Goal: Information Seeking & Learning: Learn about a topic

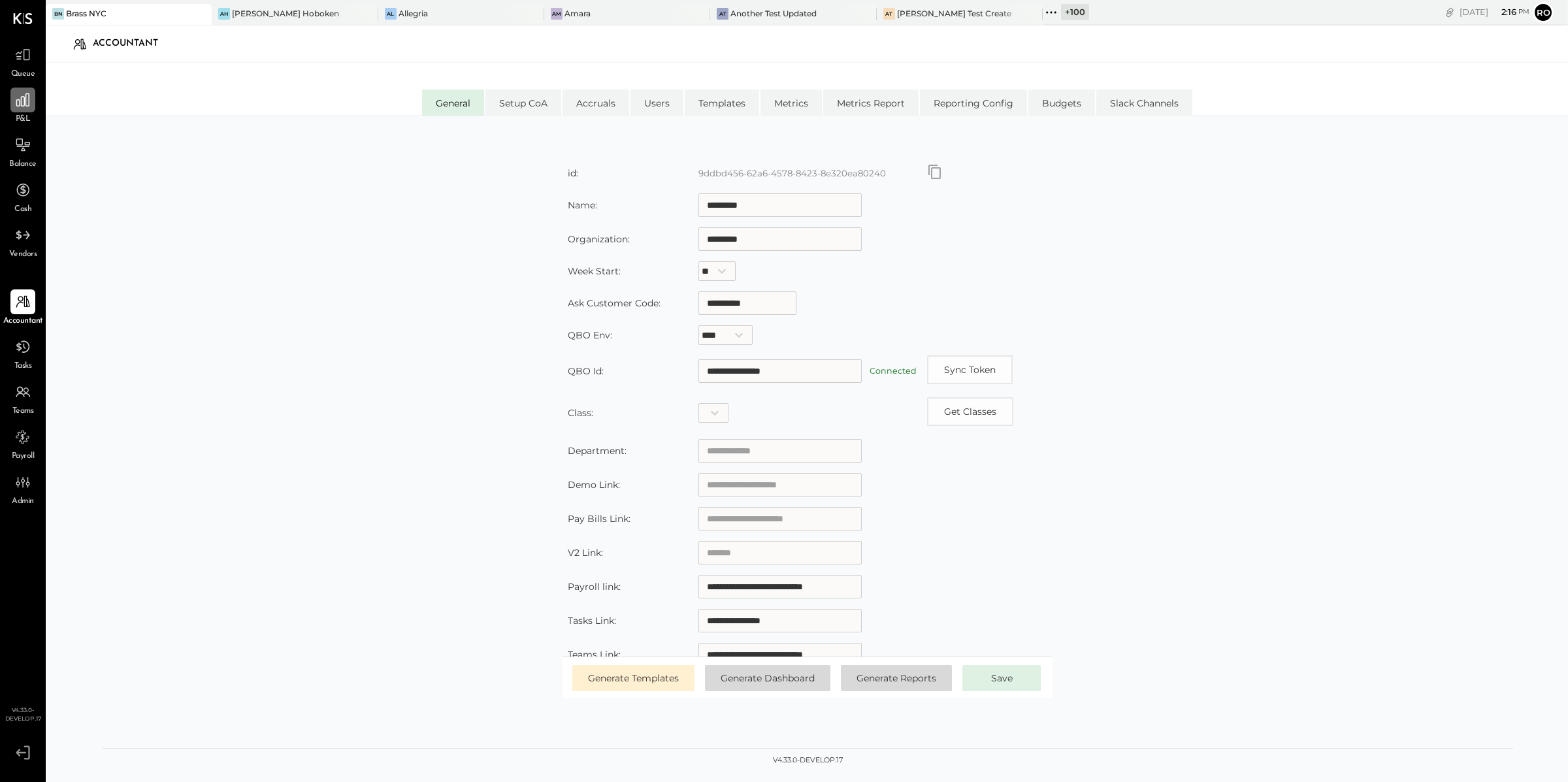
click at [24, 107] on icon at bounding box center [23, 100] width 17 height 17
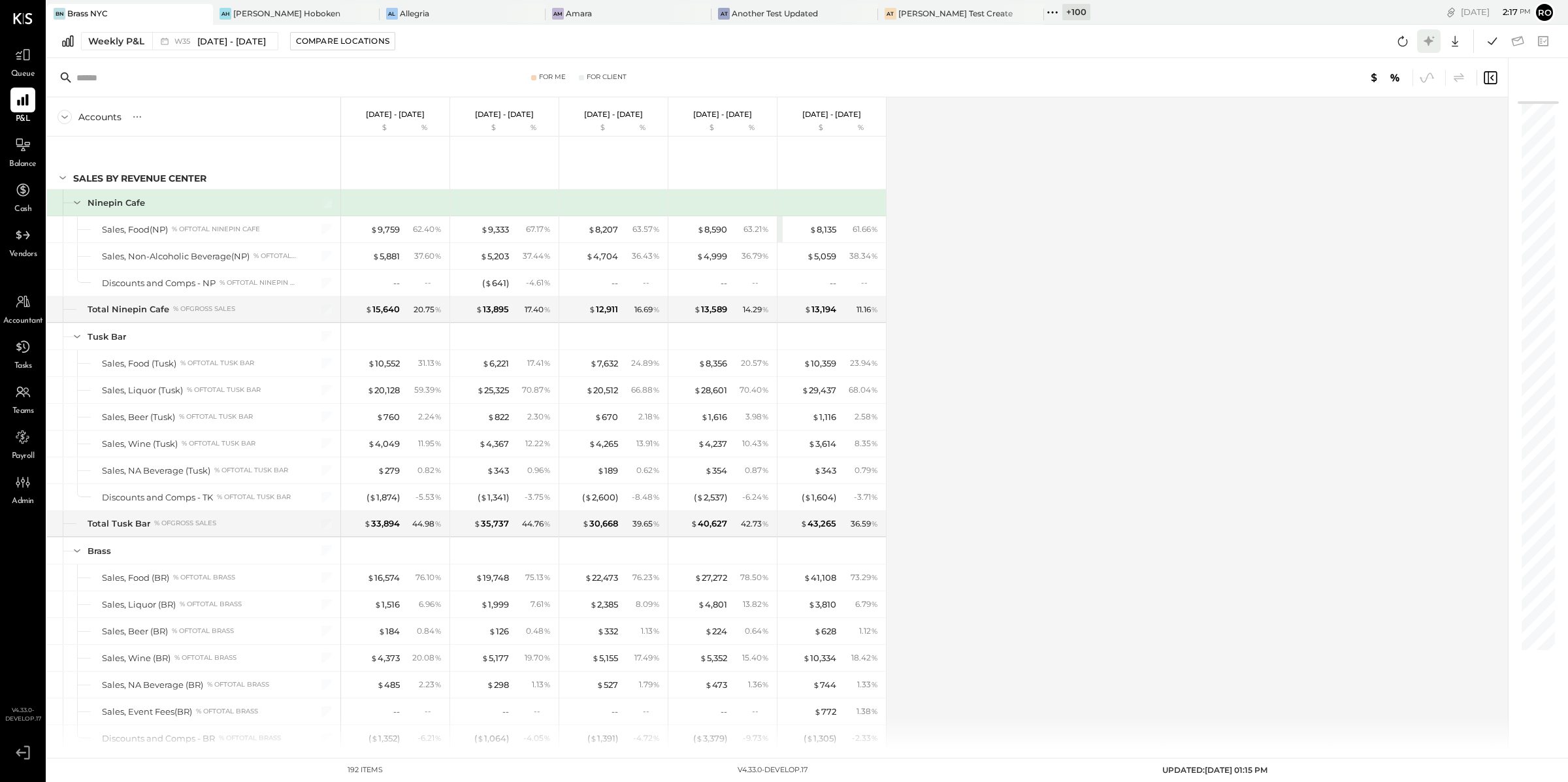
click at [1427, 46] on icon at bounding box center [1429, 41] width 17 height 17
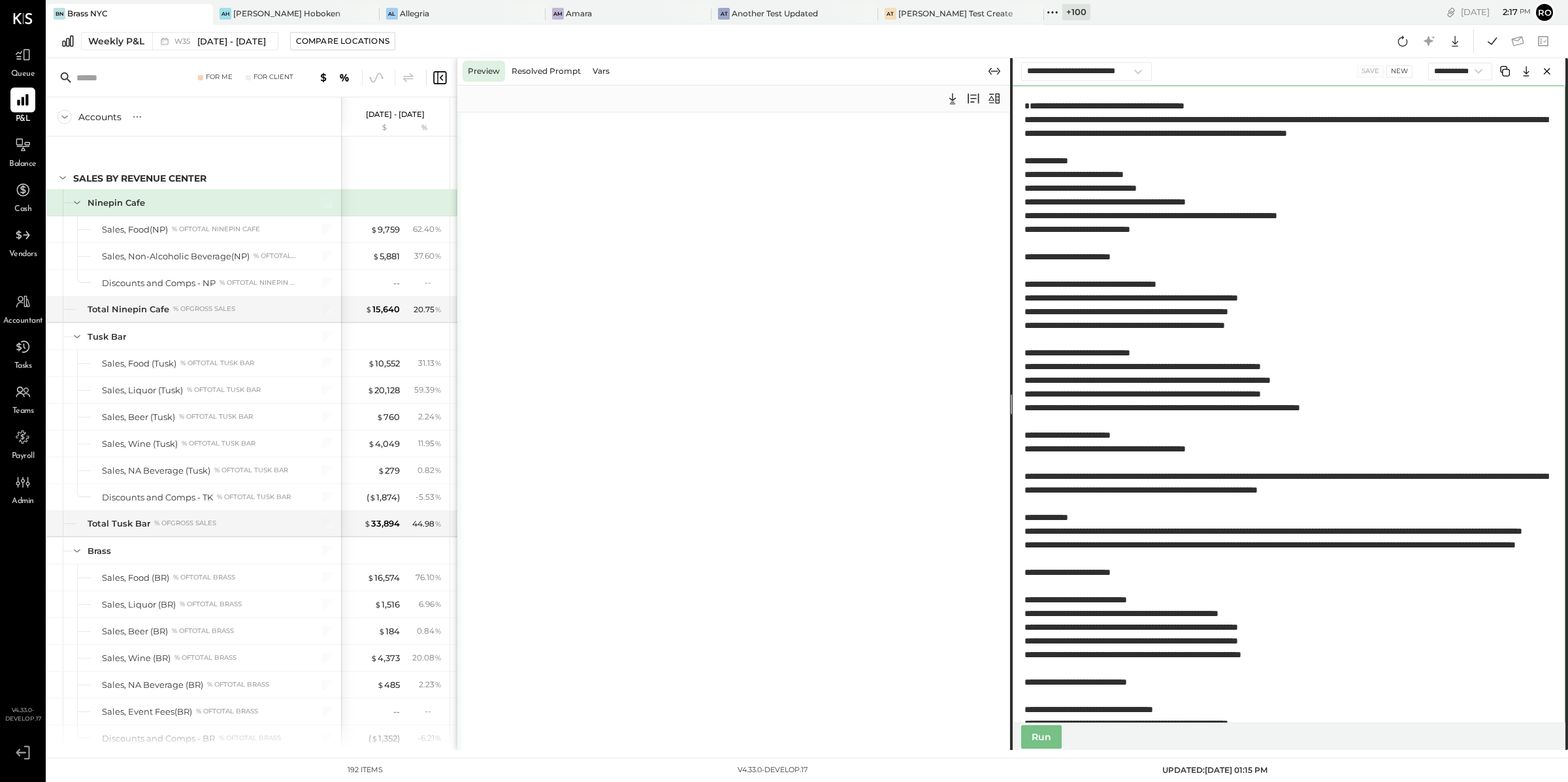
click at [1237, 328] on textarea at bounding box center [1288, 405] width 555 height 638
click at [1353, 111] on textarea at bounding box center [1288, 405] width 555 height 638
click at [1342, 97] on textarea at bounding box center [1288, 405] width 555 height 638
click at [1392, 72] on button "New" at bounding box center [1400, 71] width 26 height 12
select select "**********"
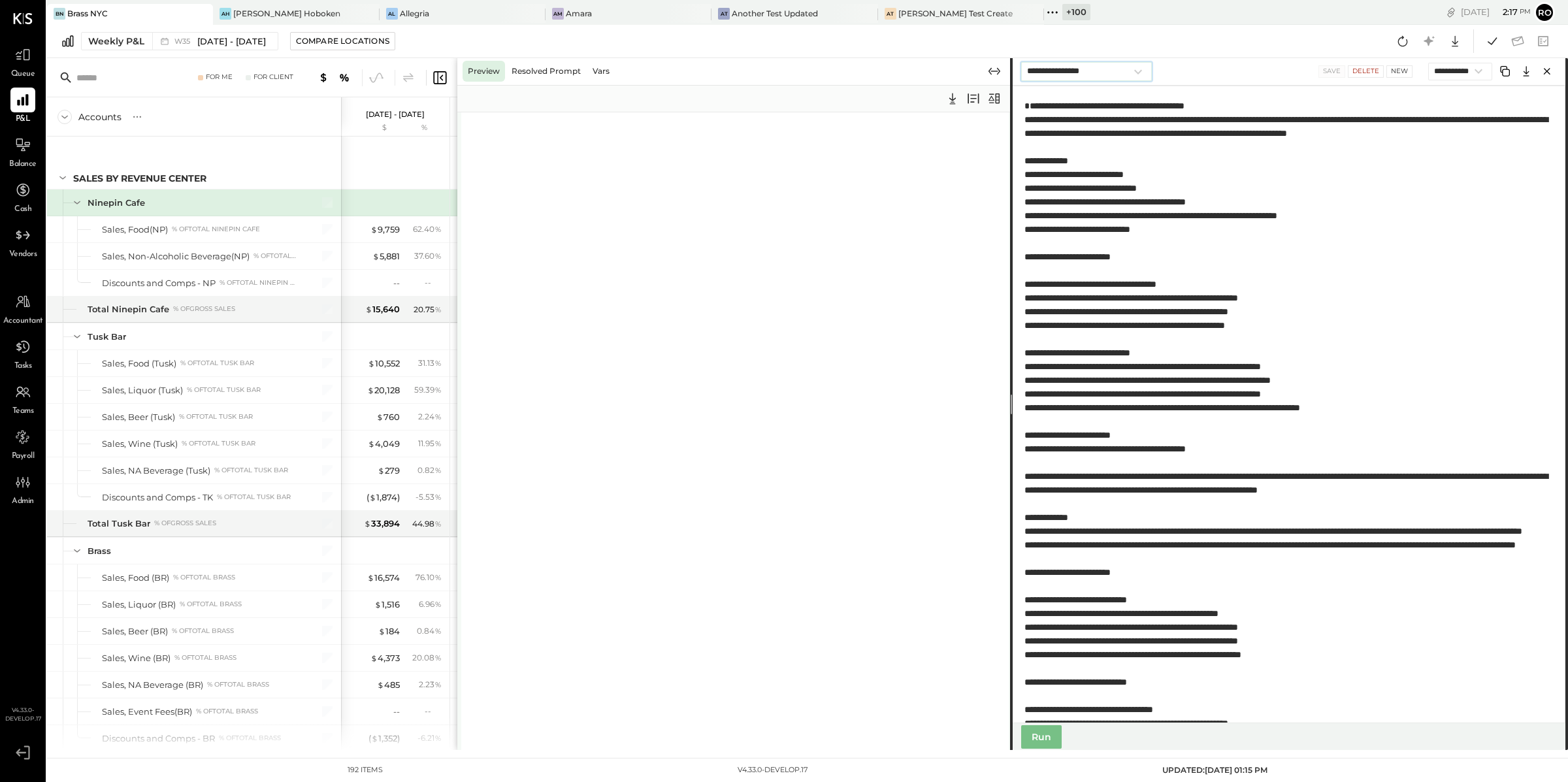
click at [1114, 73] on select "**********" at bounding box center [1087, 71] width 131 height 19
click at [1318, 102] on textarea at bounding box center [1288, 405] width 555 height 638
click at [1434, 75] on select "**********" at bounding box center [1460, 71] width 64 height 18
click at [248, 46] on span "[DATE] - [DATE]" at bounding box center [232, 41] width 69 height 13
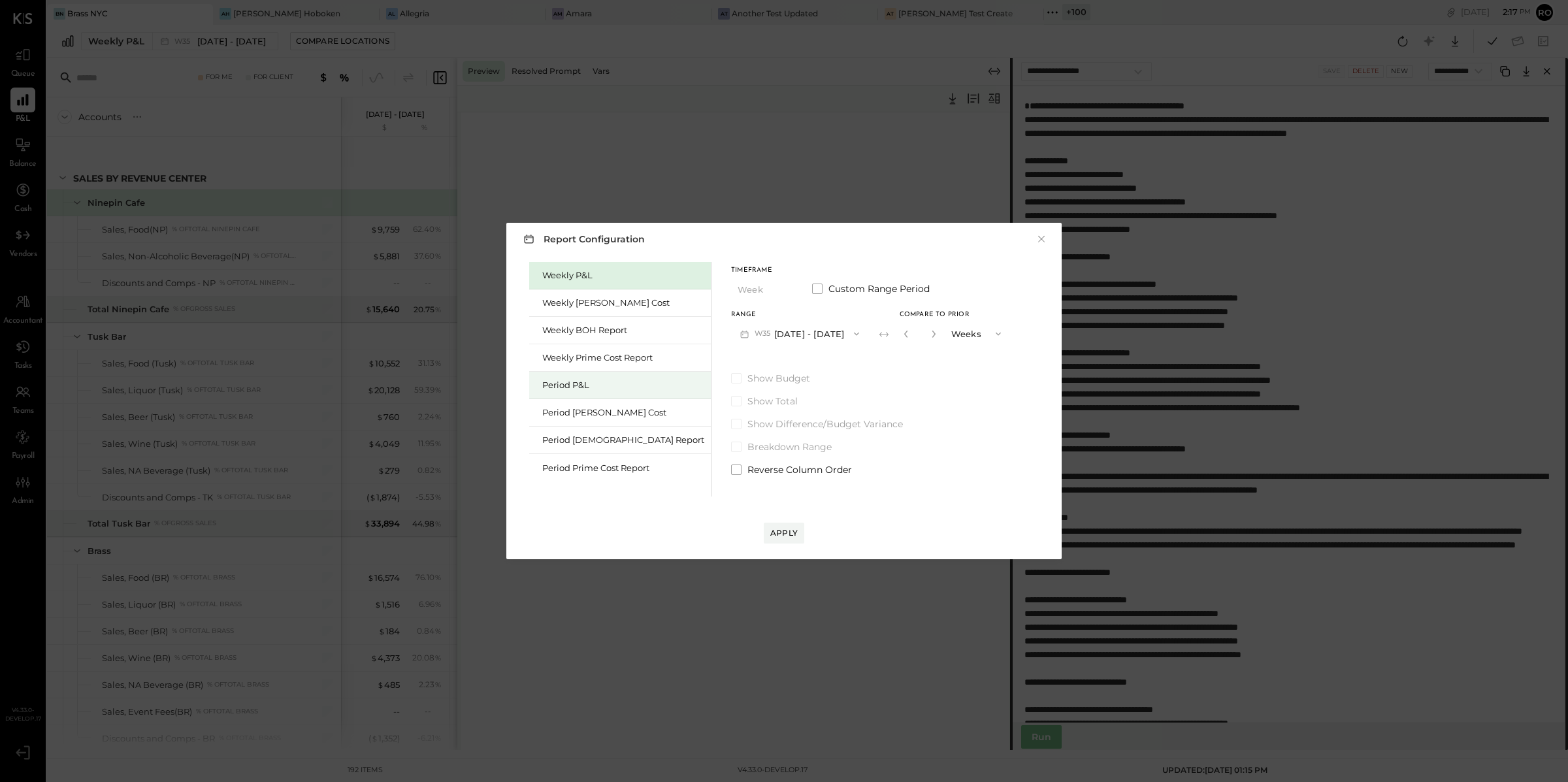
click at [599, 384] on div "Period P&L" at bounding box center [623, 385] width 162 height 13
click at [771, 336] on button "P09 Aug 25 - Sep 28, 2025" at bounding box center [799, 334] width 136 height 24
click at [883, 361] on div "Timeframe Period Custom Range Period Range P09 Aug 25 - Sep 28, 2025 Compare Sh…" at bounding box center [831, 369] width 199 height 215
click at [882, 332] on div "Compare" at bounding box center [903, 333] width 42 height 11
click at [928, 333] on icon "button" at bounding box center [932, 334] width 8 height 8
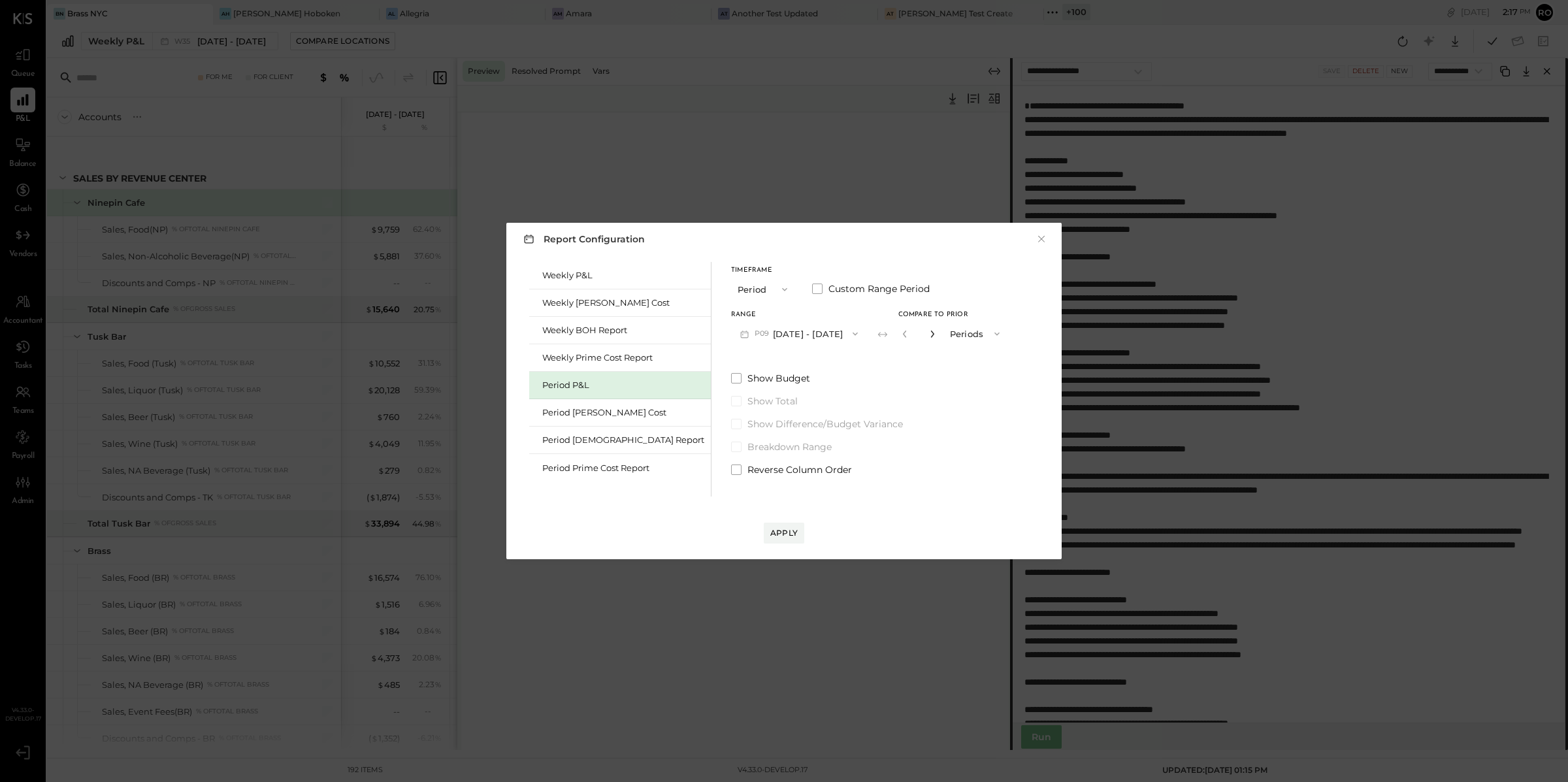
click at [928, 333] on icon "button" at bounding box center [932, 334] width 8 height 8
type input "*"
click at [795, 528] on div "Apply" at bounding box center [784, 533] width 28 height 11
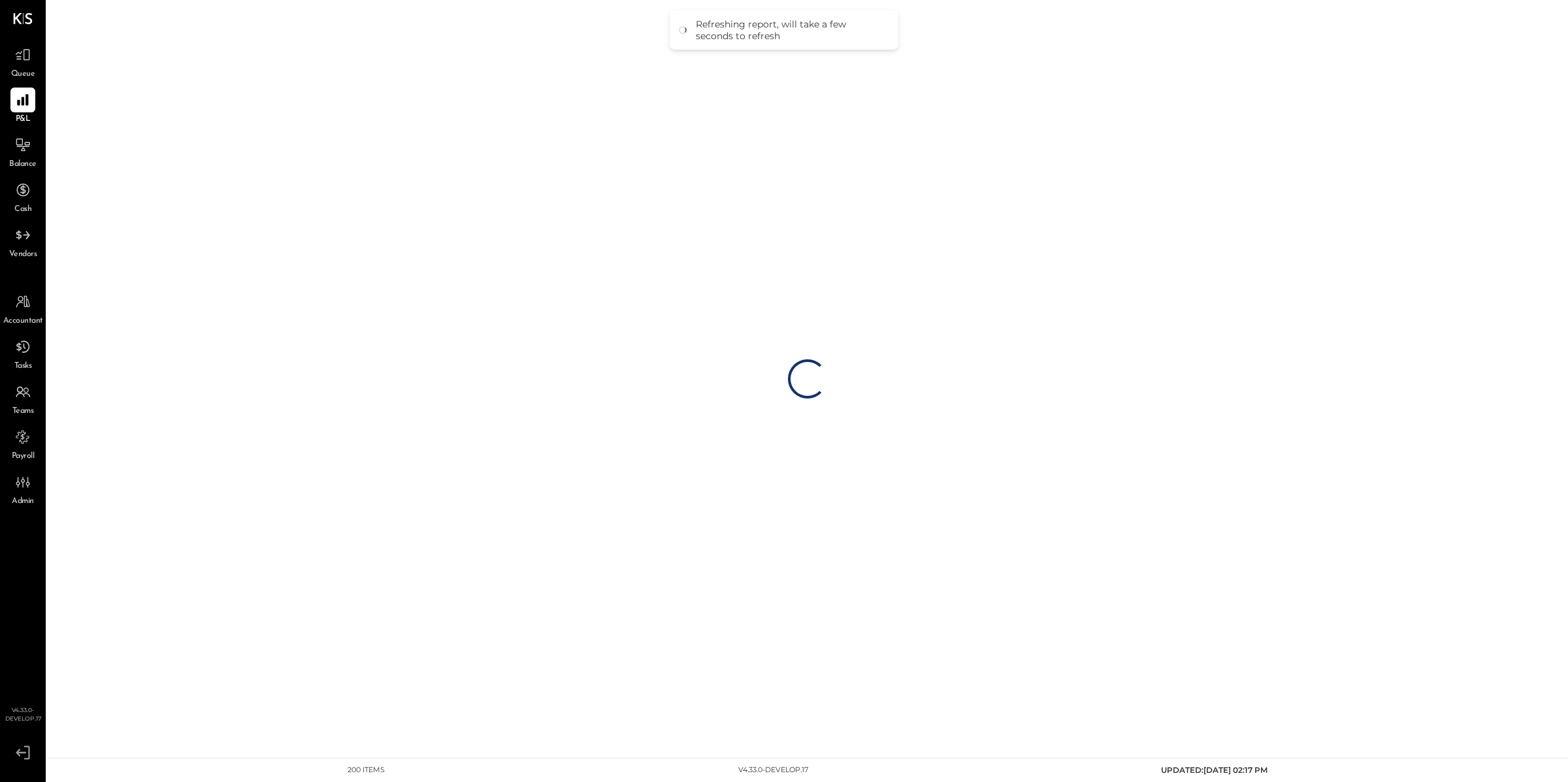
select select "**********"
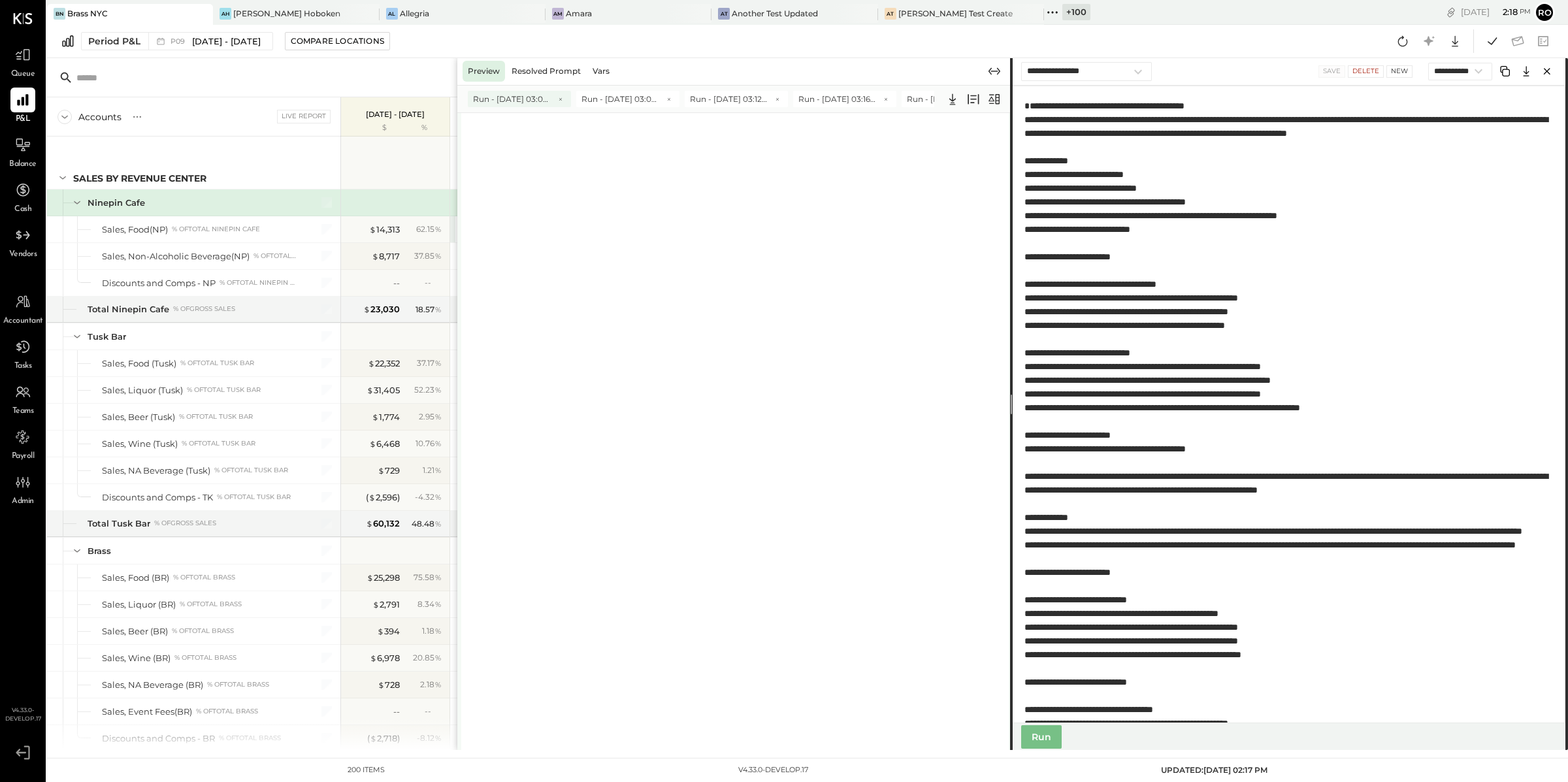
click at [502, 98] on span "Run - [DATE] 03:03 PM" at bounding box center [512, 99] width 79 height 11
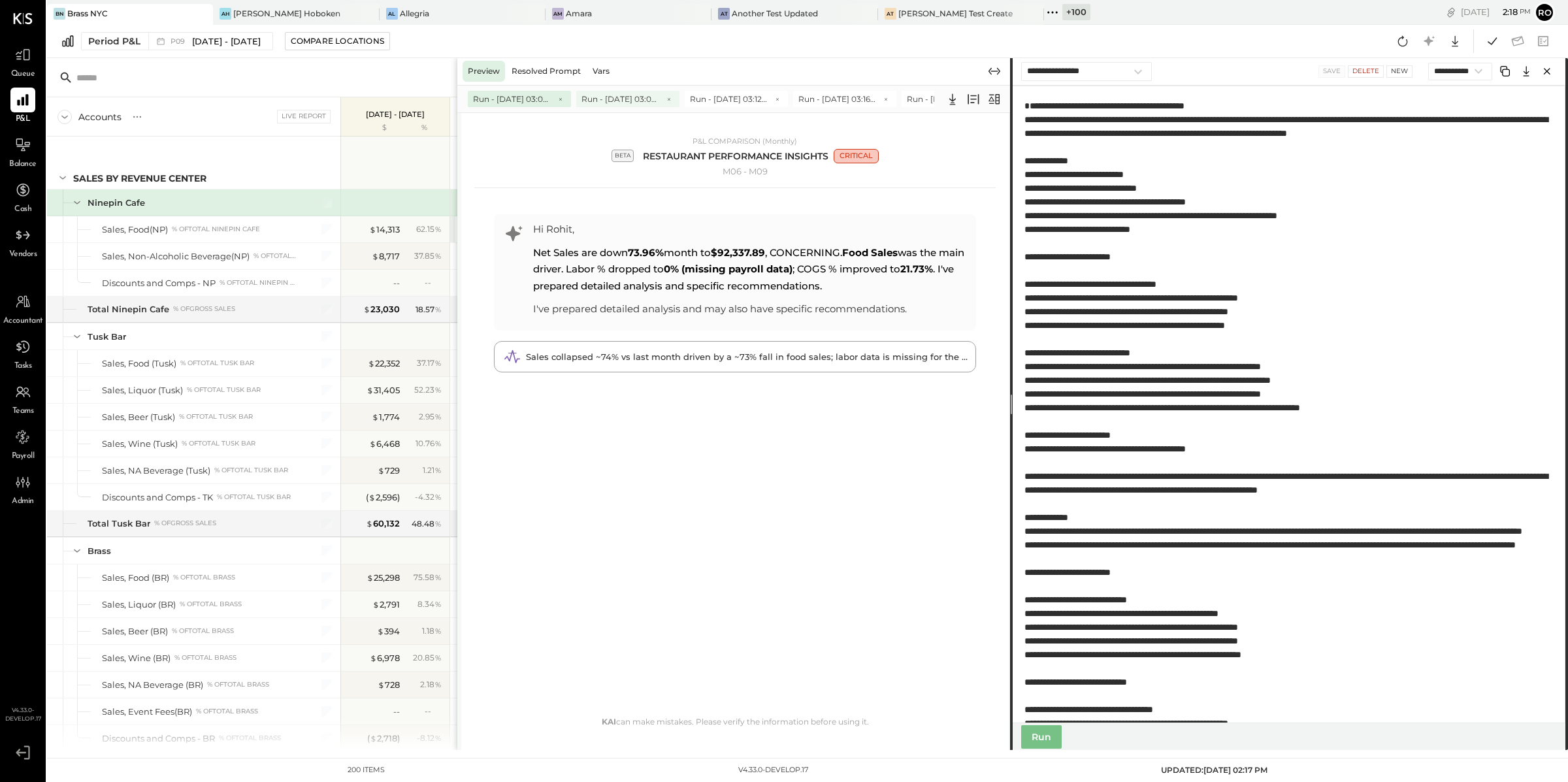
click at [624, 100] on span "Run - [DATE] 03:09 PM" at bounding box center [621, 99] width 79 height 11
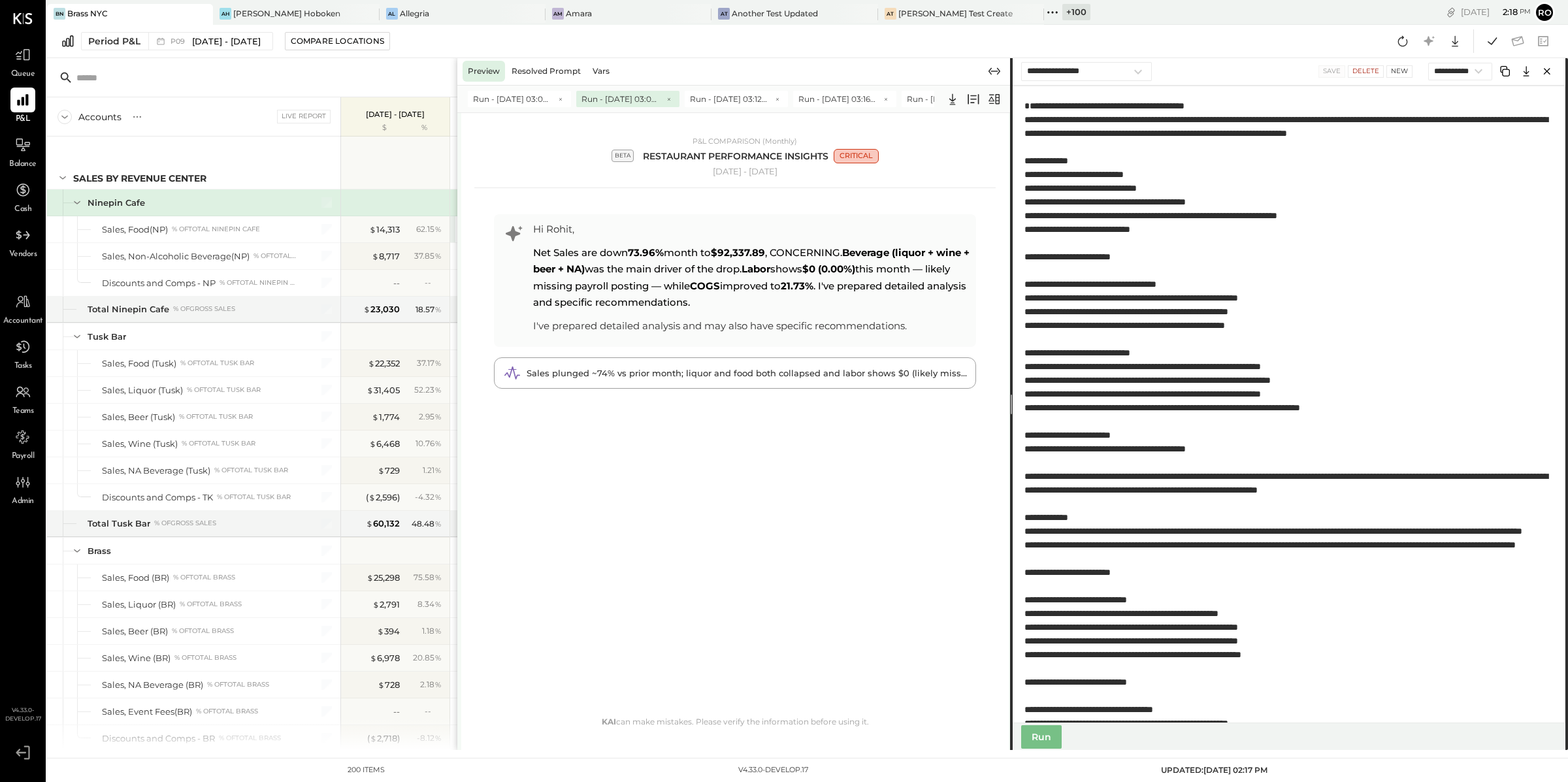
click at [729, 87] on div "Run - Sep 4 03:03 PM Run - Sep 4 03:09 PM Run - Sep 4 03:12 PM Run - Sep 4 03:1…" at bounding box center [735, 99] width 555 height 28
click at [729, 94] on span "Run - [DATE] 03:12 PM" at bounding box center [729, 99] width 79 height 11
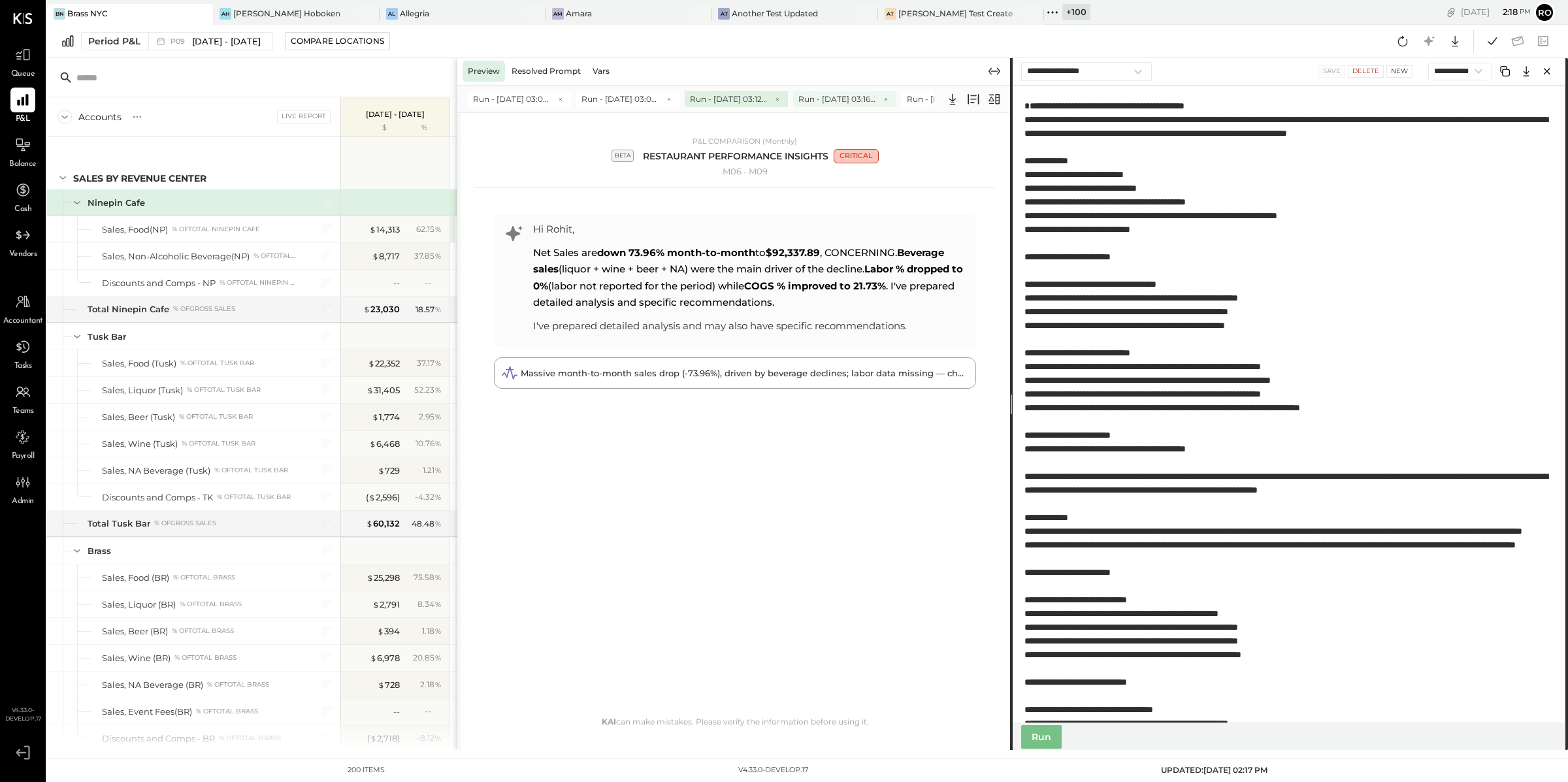
click at [829, 94] on span "Run - [DATE] 03:16 PM" at bounding box center [837, 99] width 79 height 11
click at [519, 94] on span "Run - [DATE] 03:03 PM" at bounding box center [512, 99] width 79 height 11
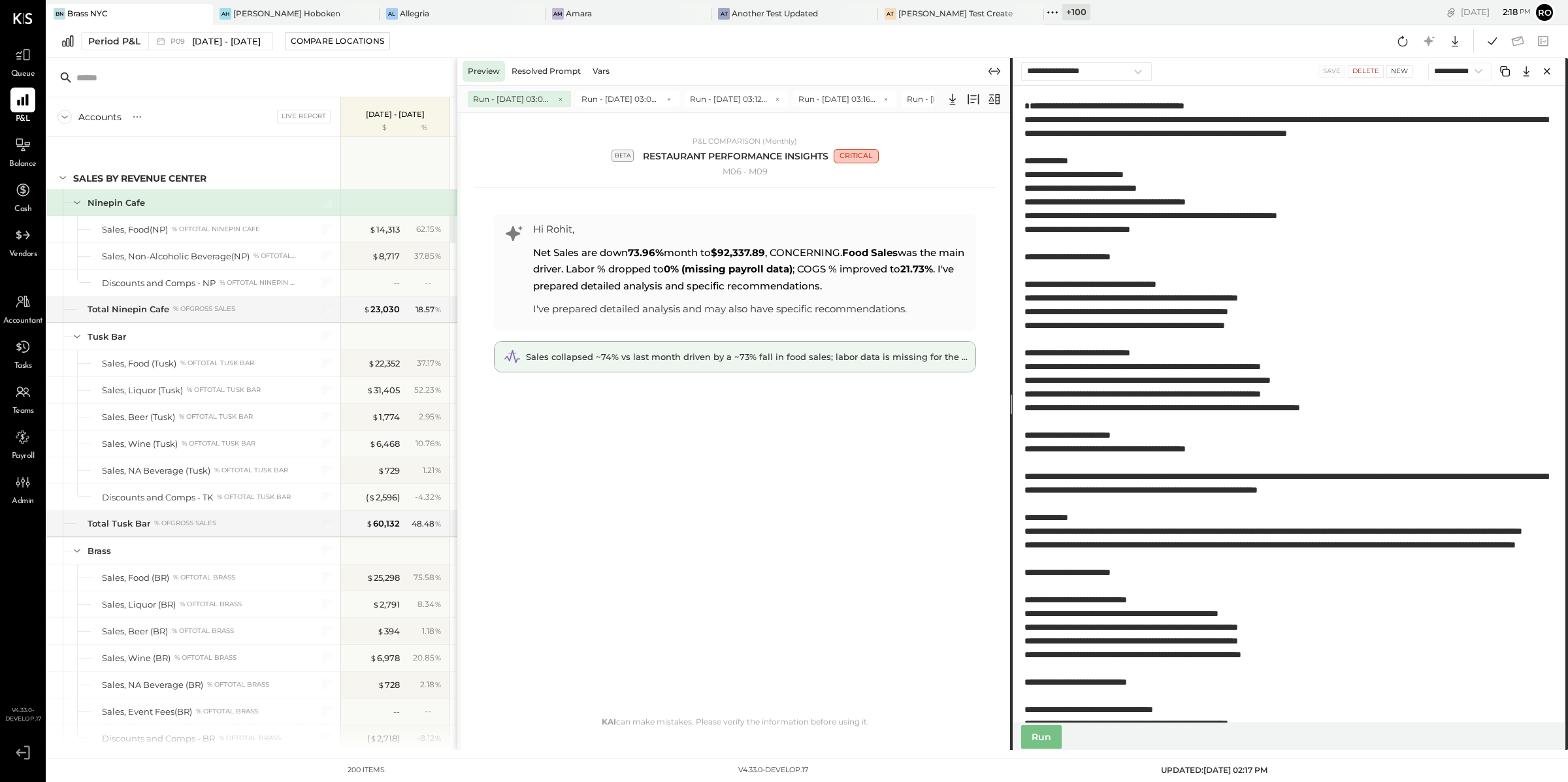
click at [699, 356] on span "Sales collapsed ~74% vs last month driven by a ~73% fall in food sales; labor d…" at bounding box center [759, 357] width 466 height 11
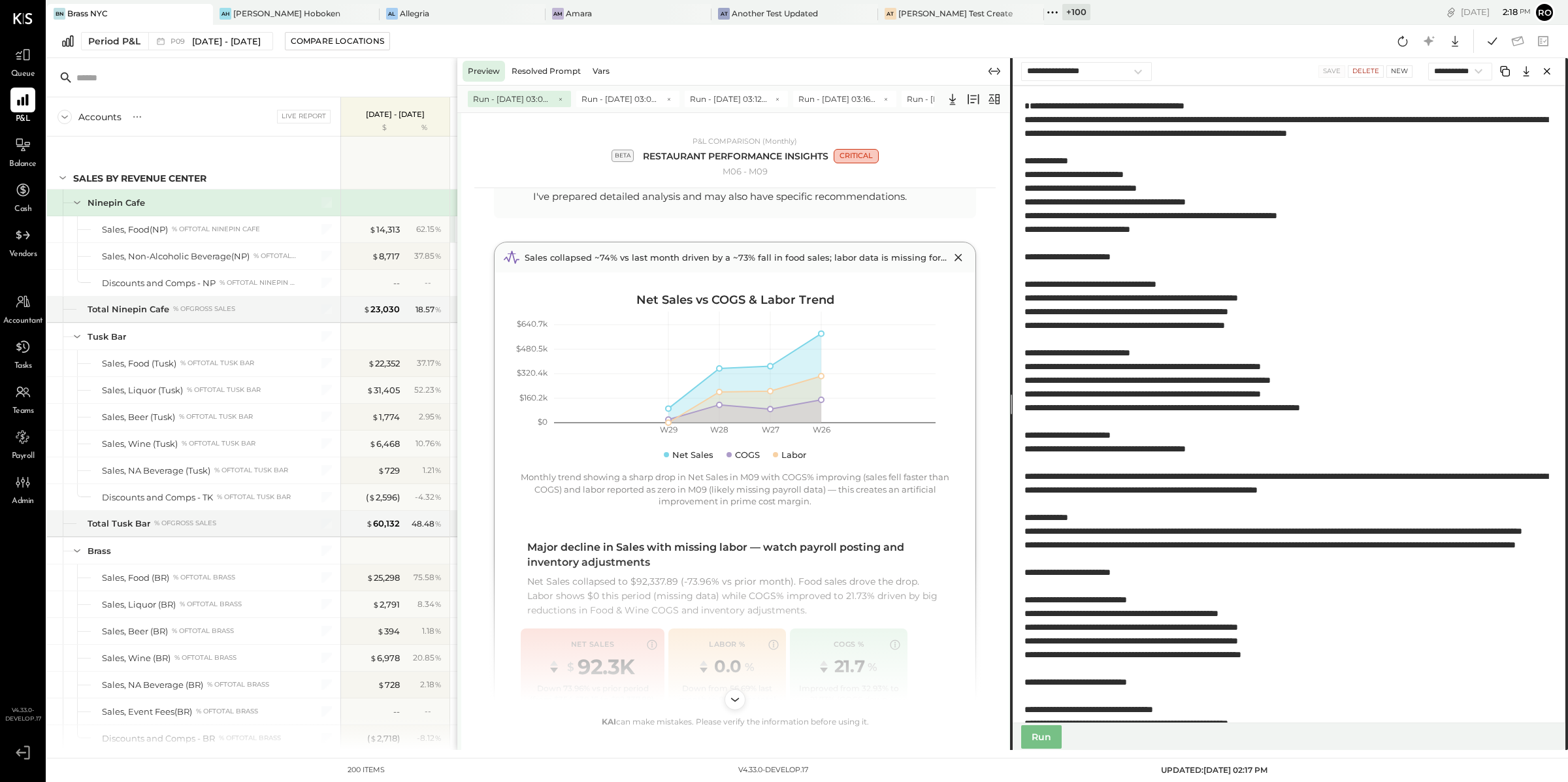
scroll to position [114, 0]
click at [1000, 98] on icon at bounding box center [994, 100] width 16 height 16
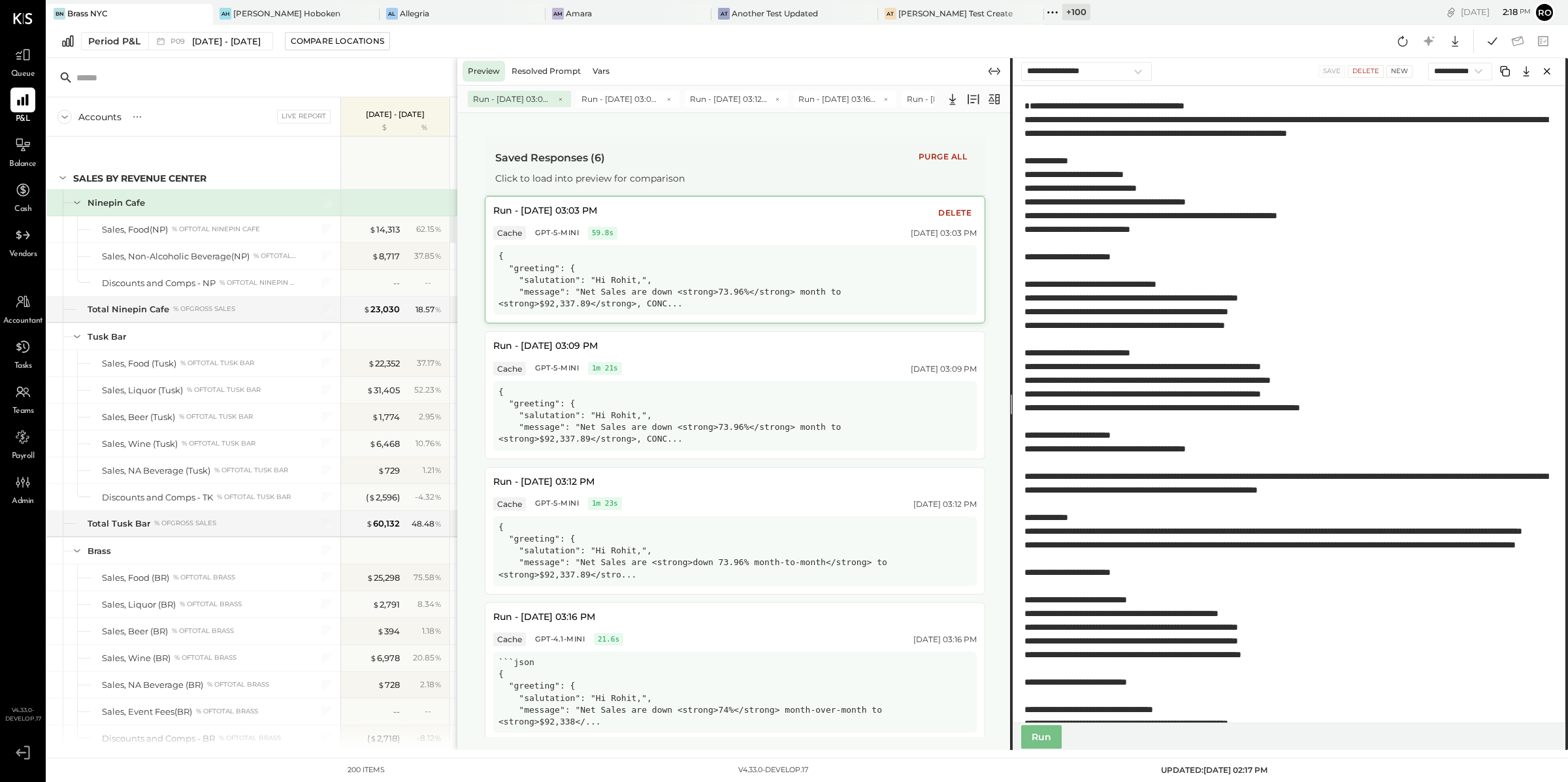
click at [698, 253] on div "{ "greeting": { "salutation": "Hi Rohit,", "message": "Net Sales are down <stro…" at bounding box center [735, 280] width 483 height 70
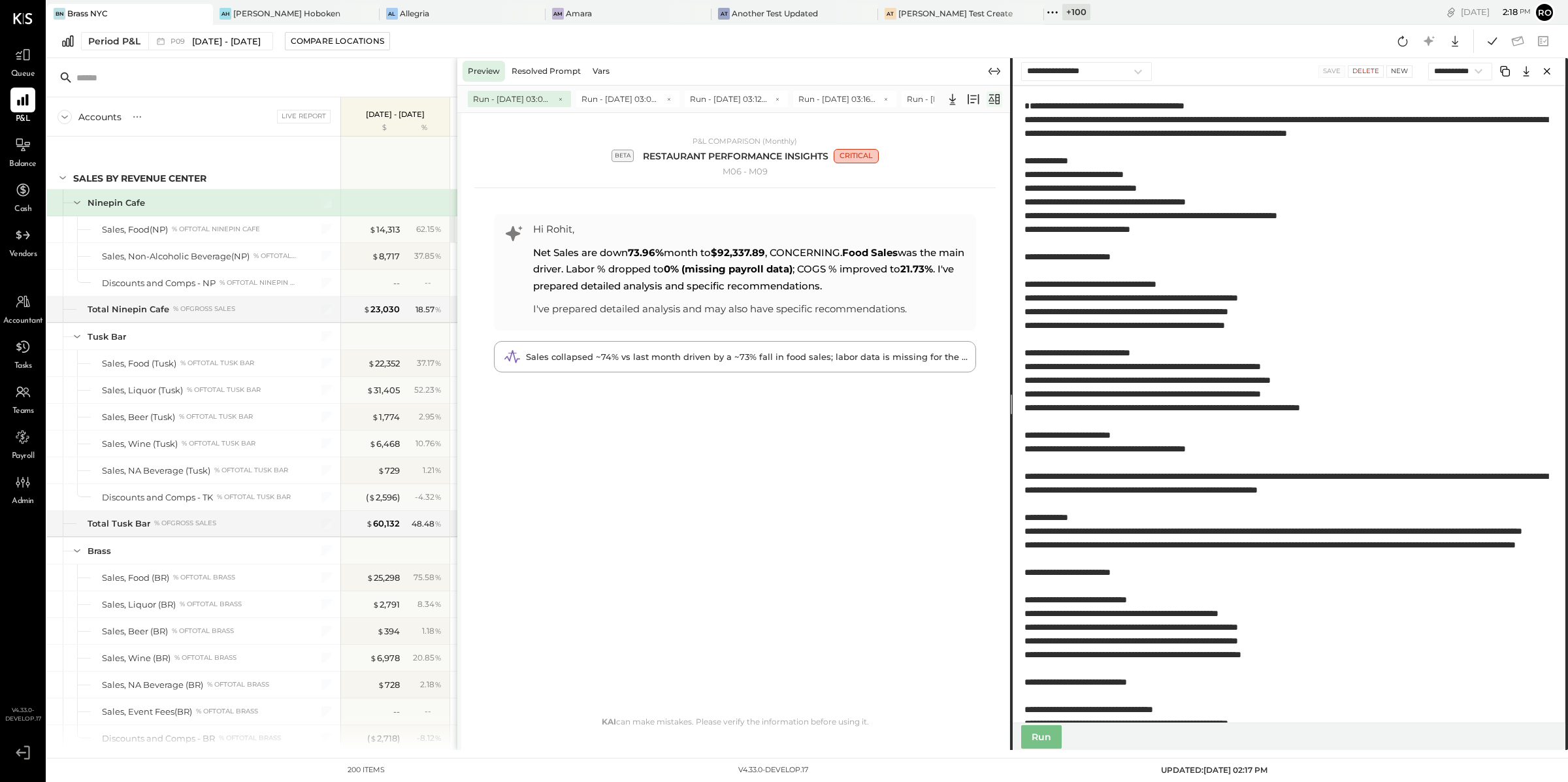
click at [994, 102] on icon at bounding box center [994, 100] width 16 height 16
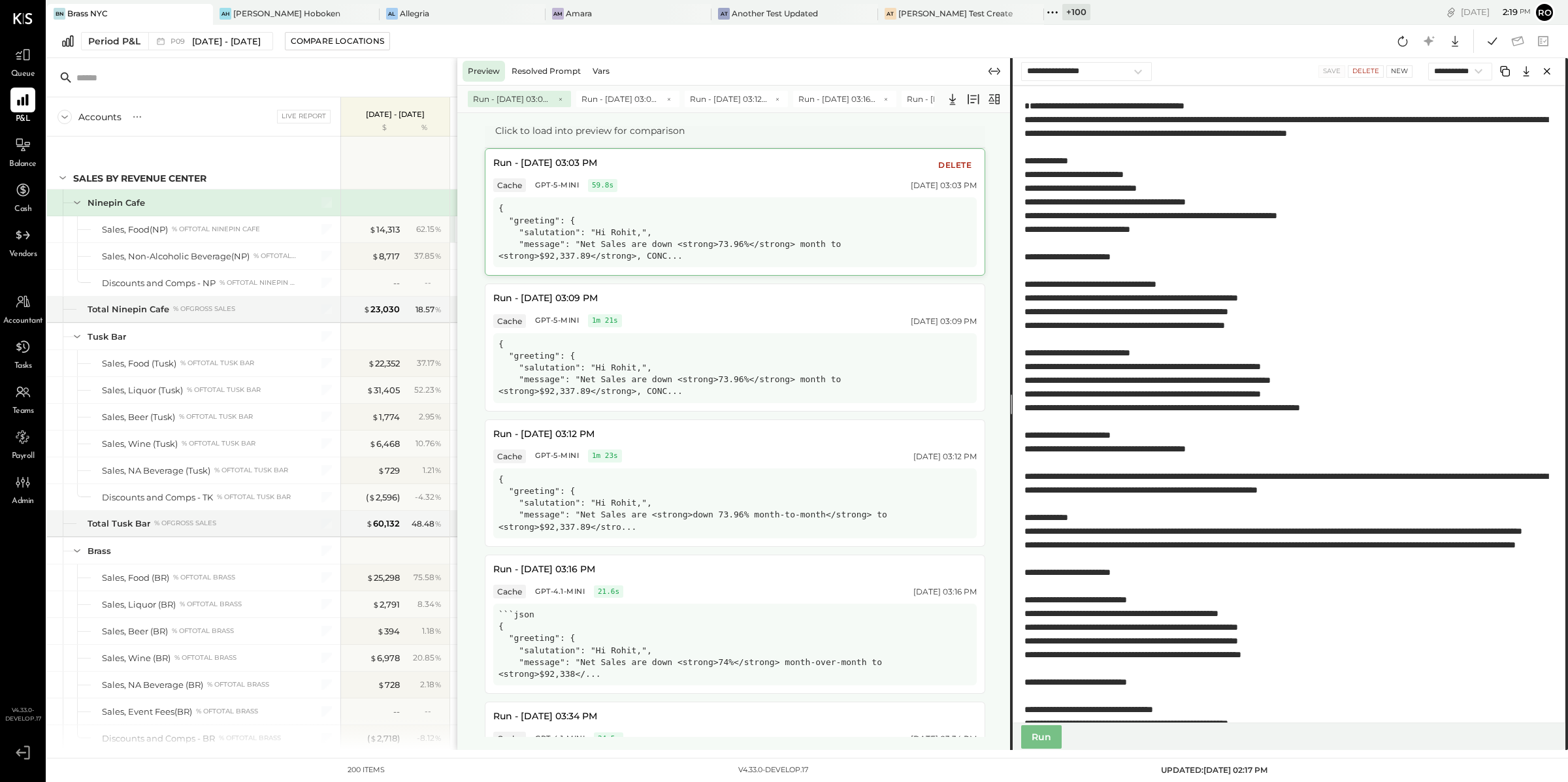
scroll to position [0, 0]
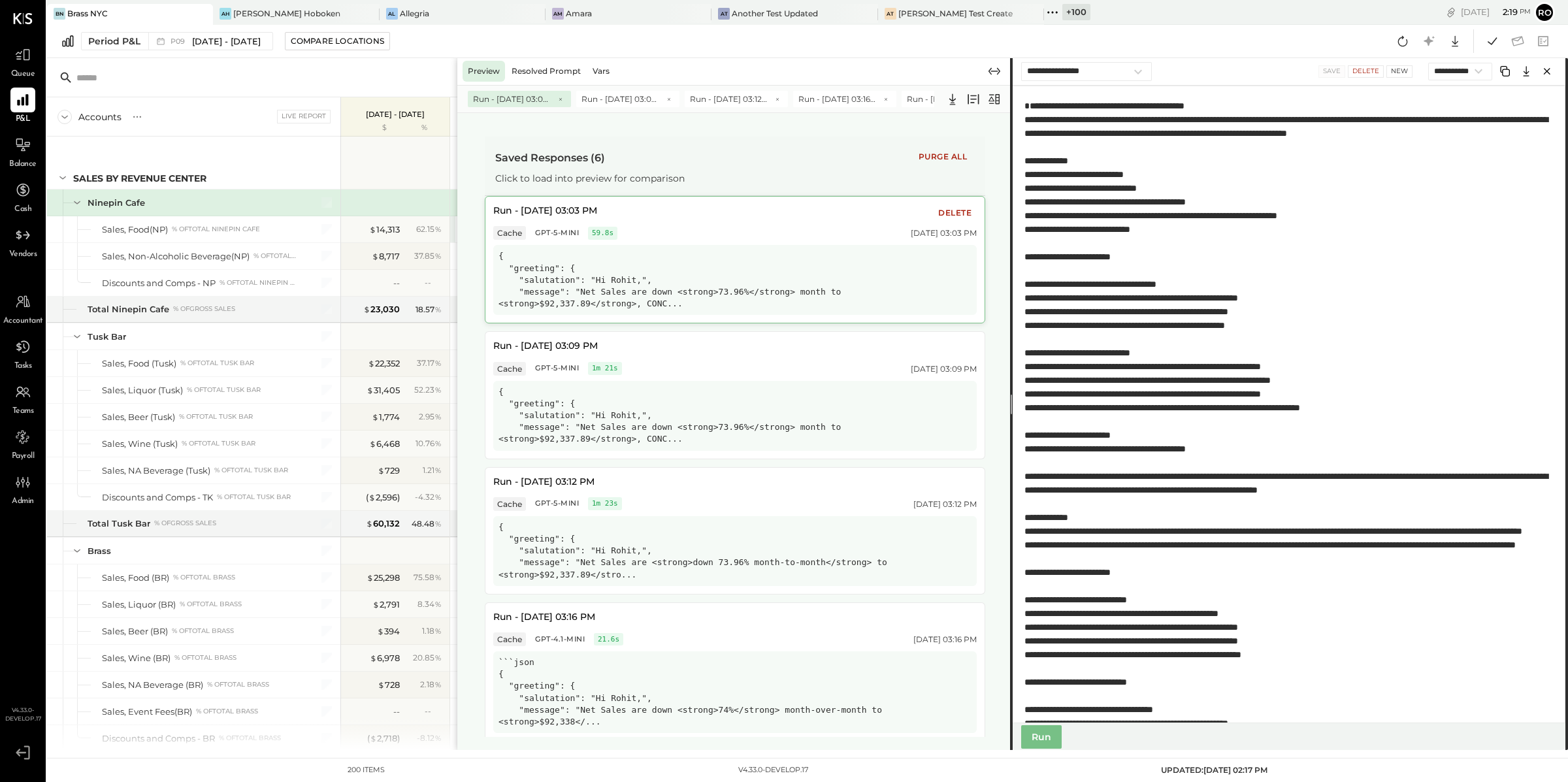
click at [719, 250] on div "{ "greeting": { "salutation": "Hi Rohit,", "message": "Net Sales are down <stro…" at bounding box center [735, 280] width 483 height 70
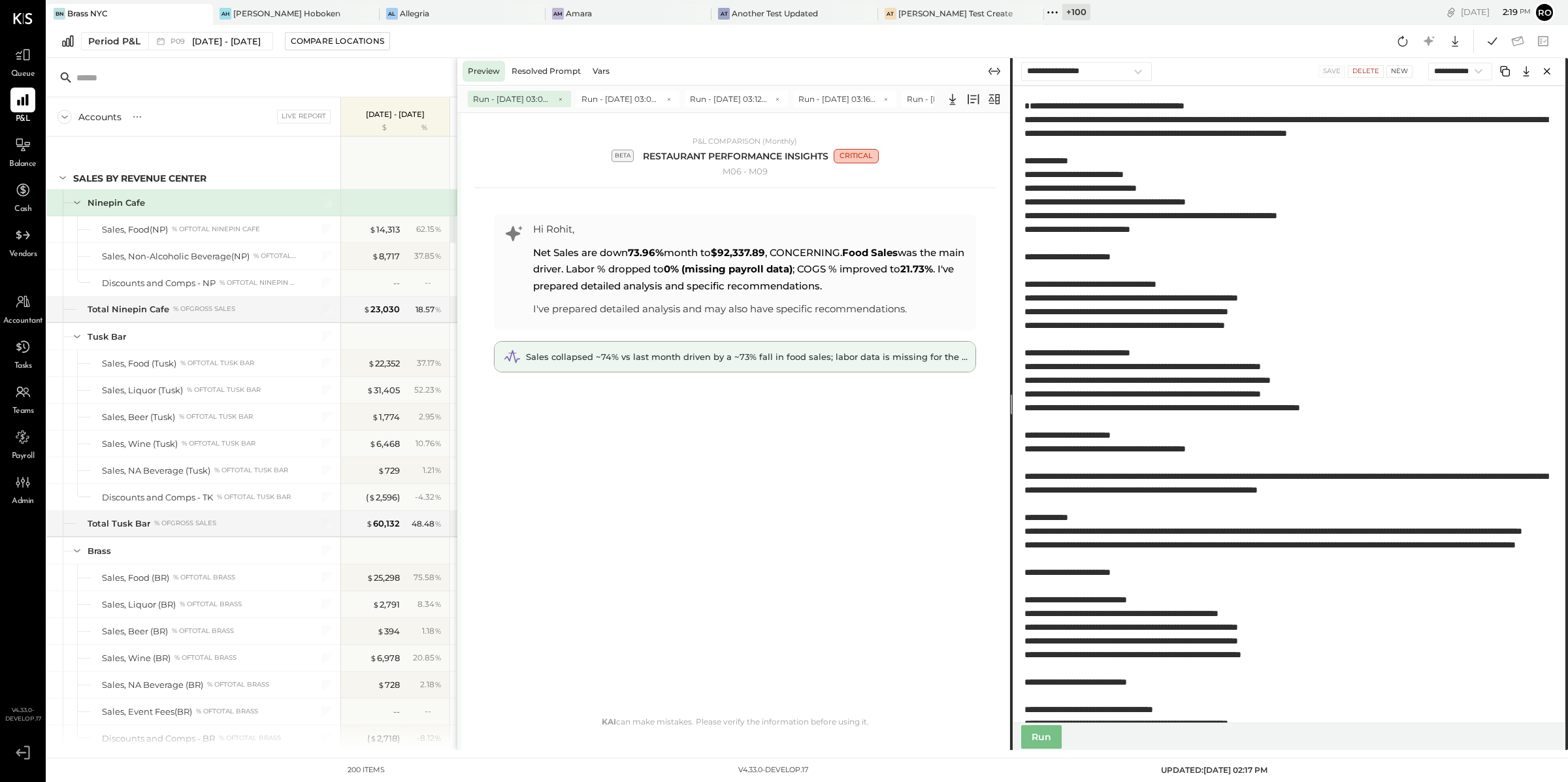
click at [751, 355] on span "Sales collapsed ~74% vs last month driven by a ~73% fall in food sales; labor d…" at bounding box center [759, 357] width 466 height 11
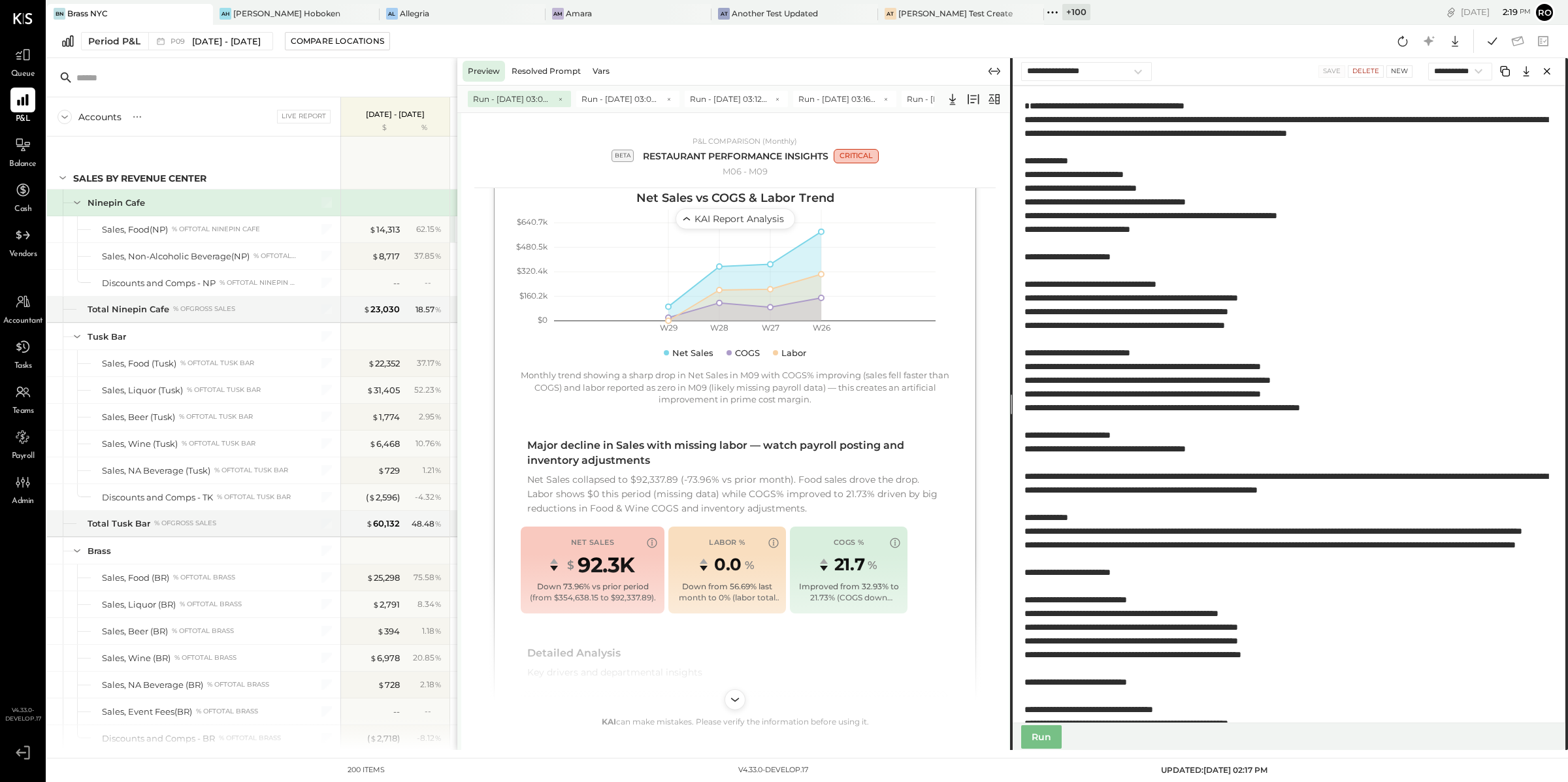
scroll to position [216, 0]
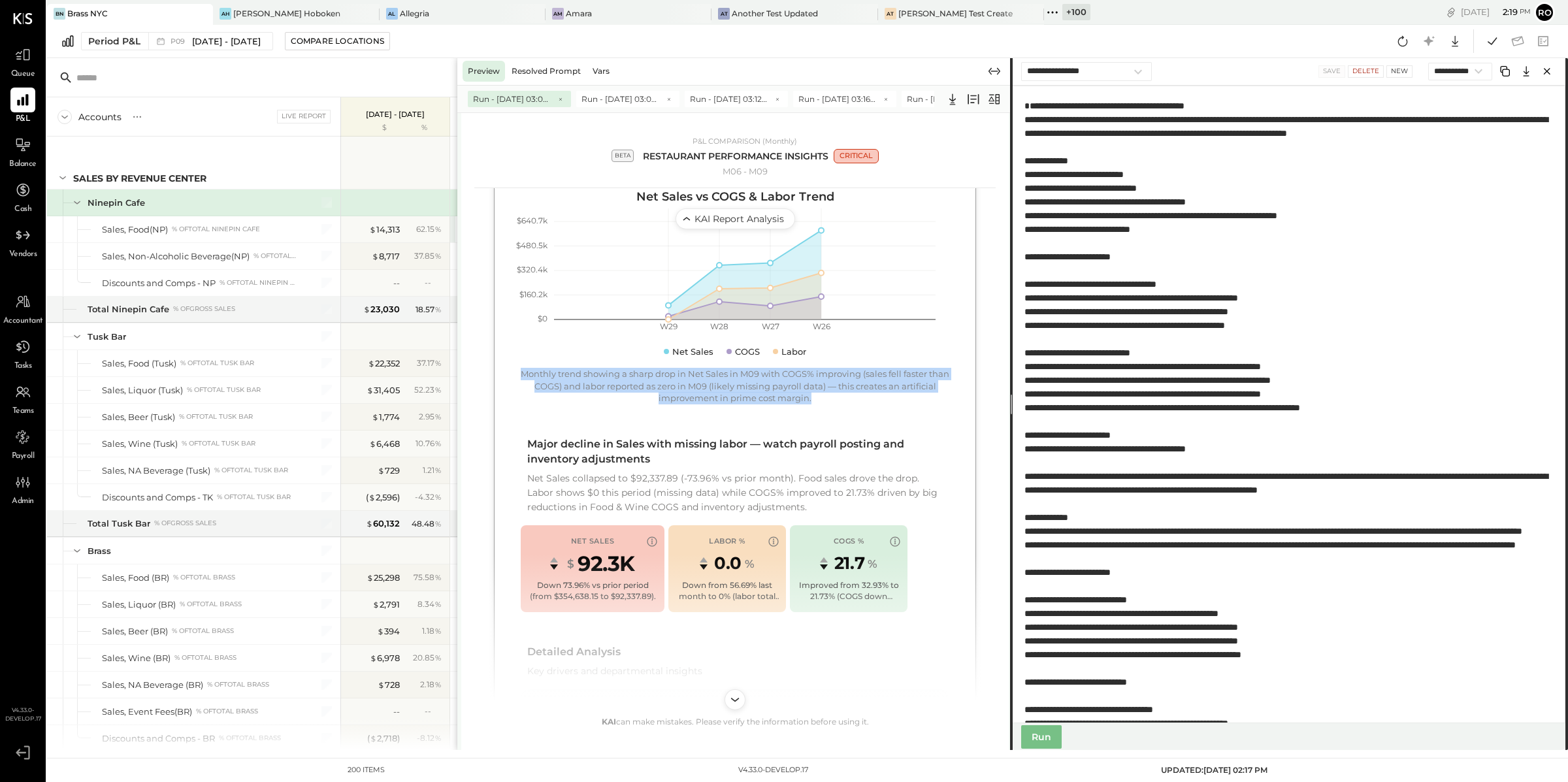
drag, startPoint x: 531, startPoint y: 371, endPoint x: 841, endPoint y: 398, distance: 311.2
click at [841, 398] on div "Monthly trend showing a sharp drop in Net Sales in M09 with COGS% improving (sa…" at bounding box center [735, 386] width 428 height 36
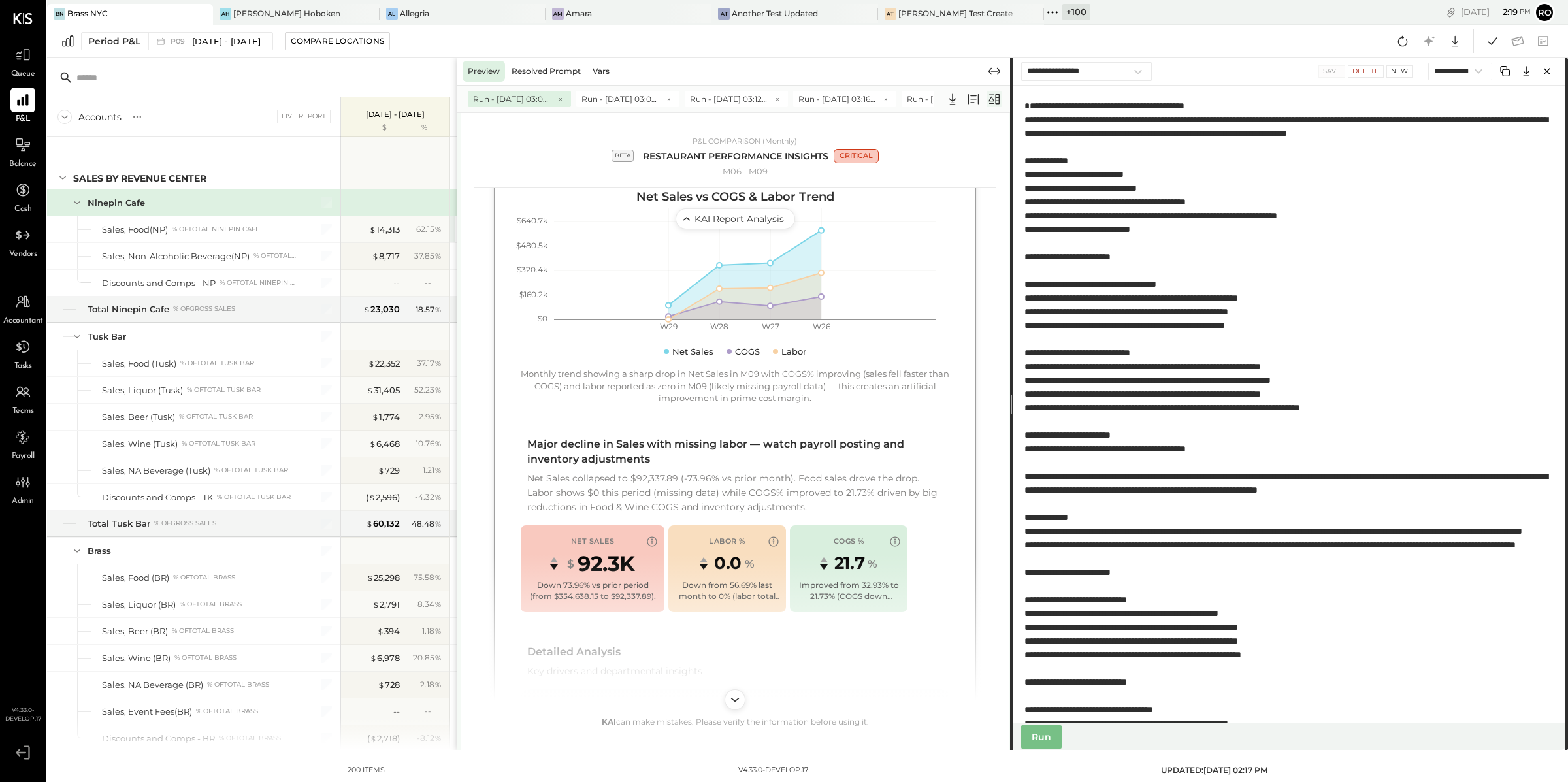
click at [996, 94] on icon at bounding box center [994, 99] width 11 height 11
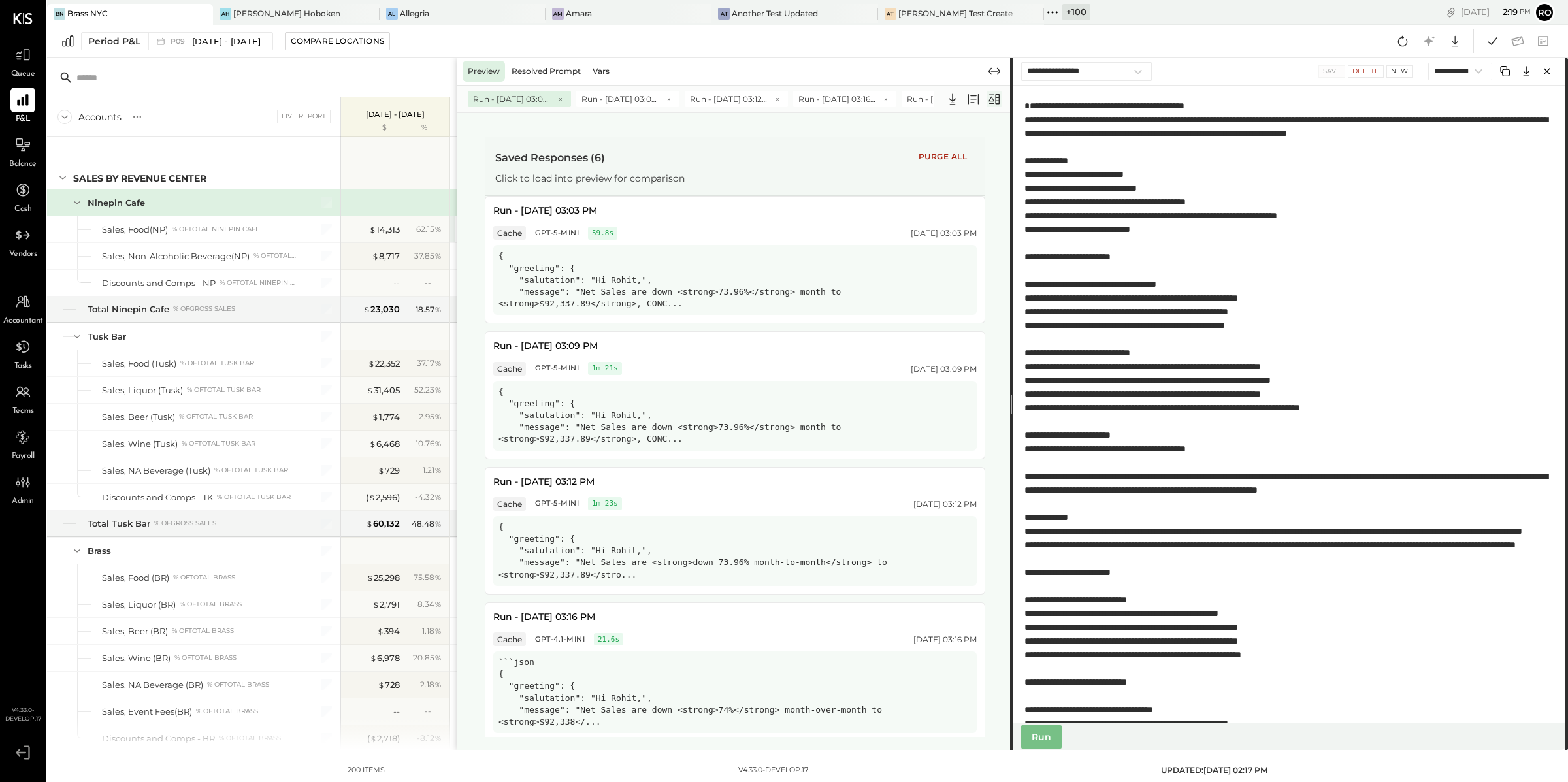
click at [1000, 102] on icon at bounding box center [994, 100] width 16 height 16
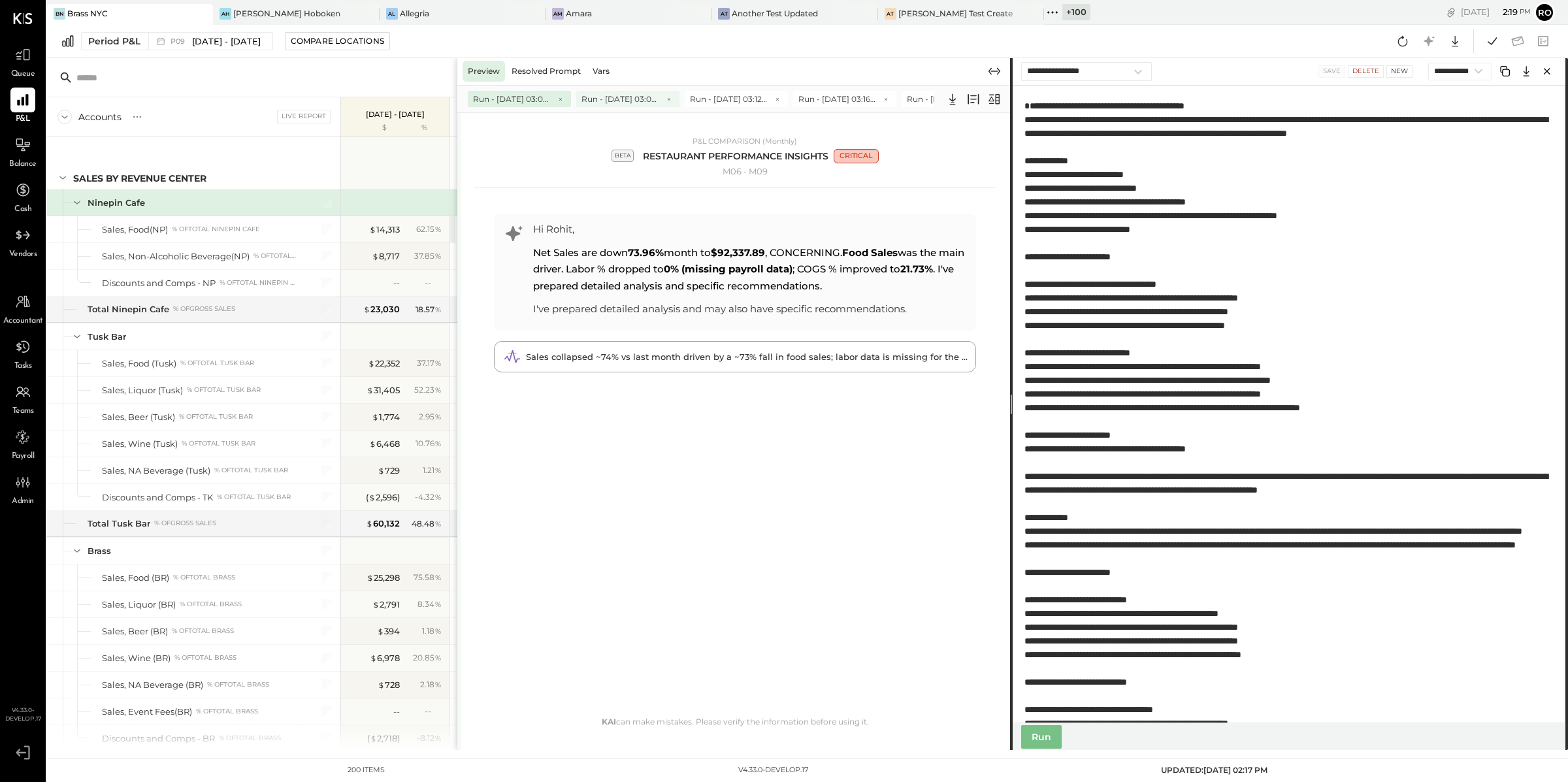
click at [613, 100] on span "Run - [DATE] 03:09 PM" at bounding box center [621, 99] width 79 height 11
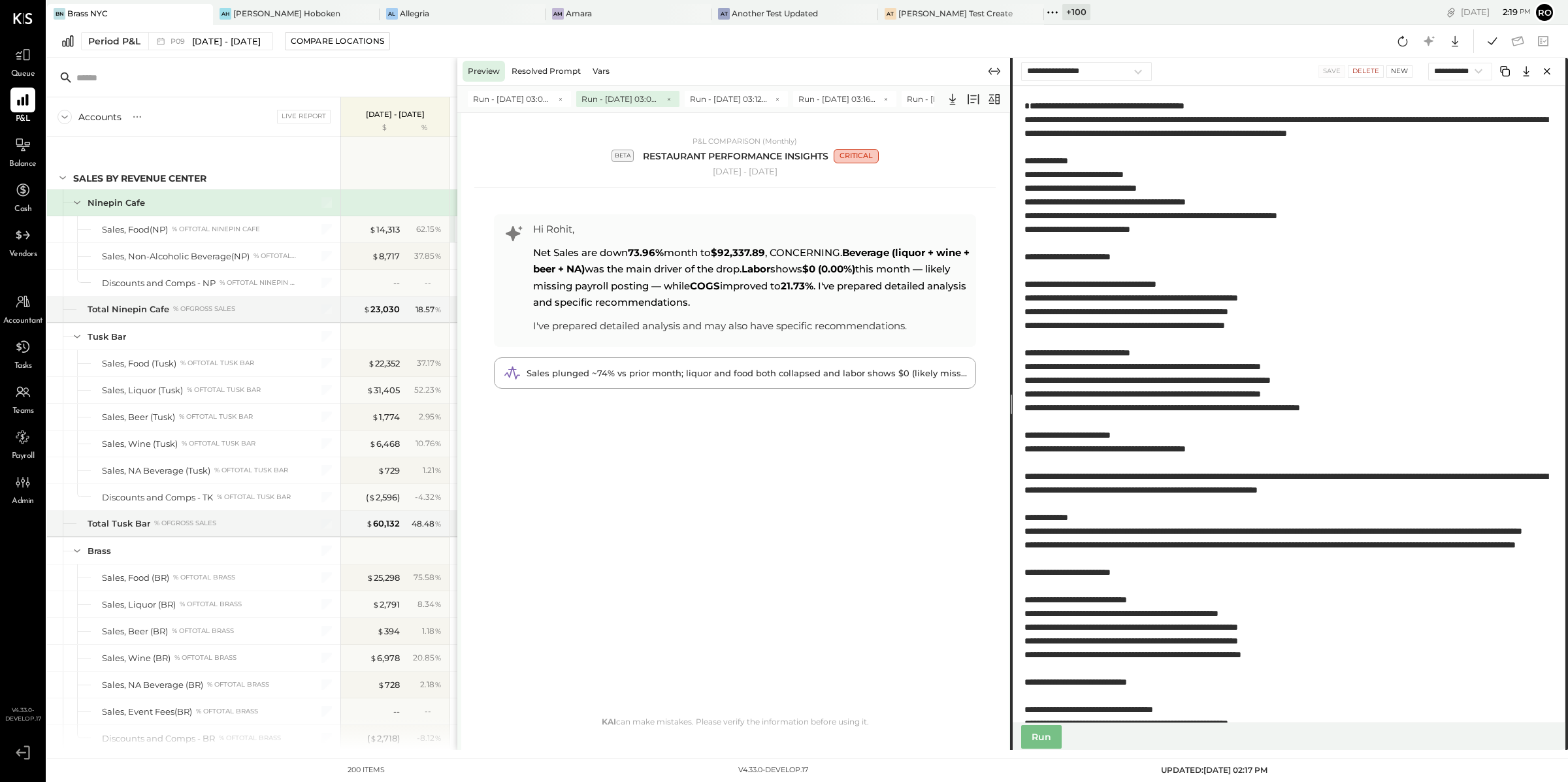
click at [670, 282] on span "Net Sales are down 73.96% month to $92,337.89 , CONCERNING. Beverage (liquor + …" at bounding box center [751, 277] width 436 height 63
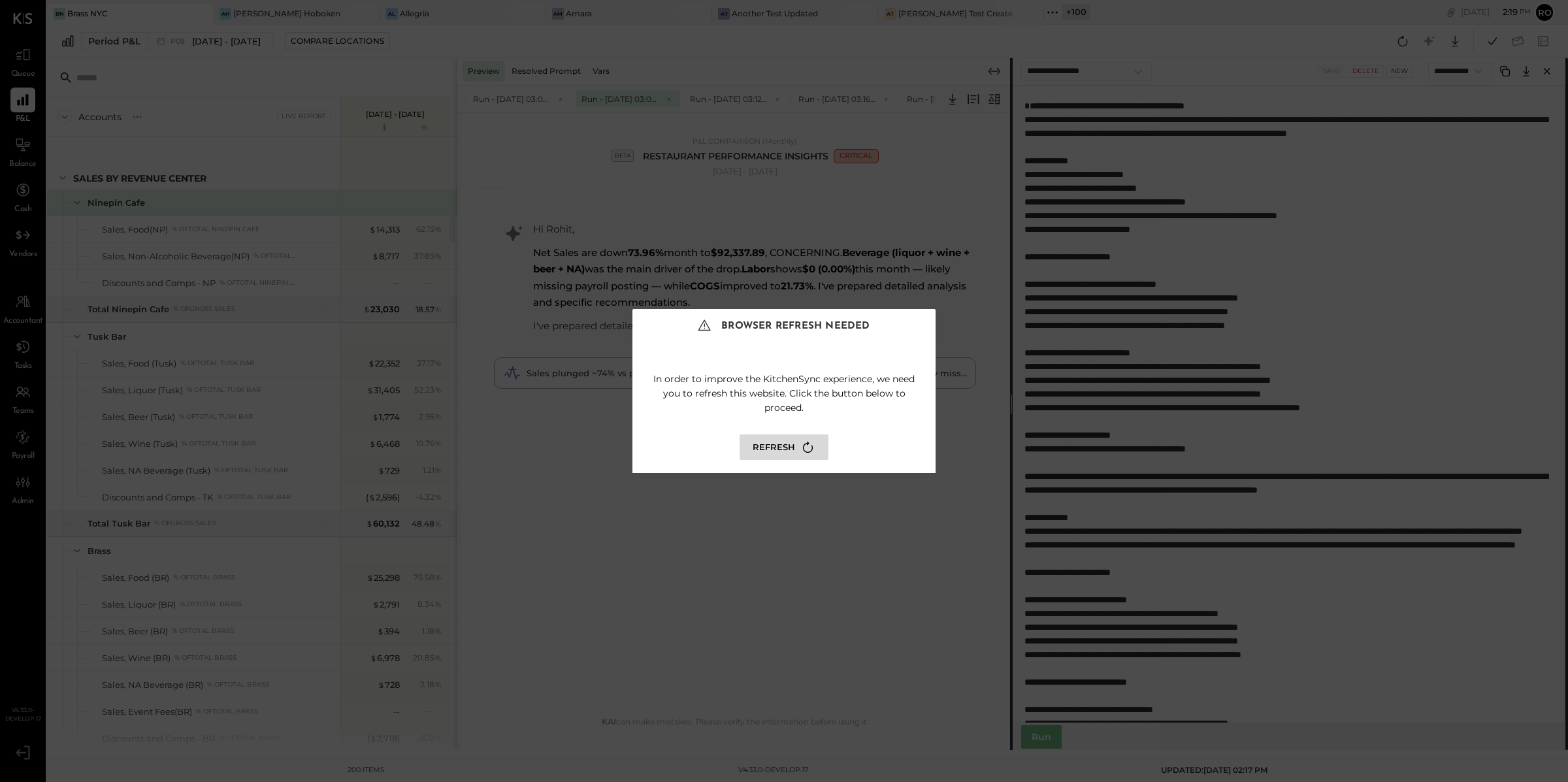
click at [953, 263] on div "Browser Refresh Needed In order to improve the KitchenSync experience, we need …" at bounding box center [784, 391] width 1568 height 782
click at [993, 98] on div "Browser Refresh Needed In order to improve the KitchenSync experience, we need …" at bounding box center [784, 391] width 1568 height 782
click at [791, 446] on button "Refresh" at bounding box center [784, 447] width 89 height 26
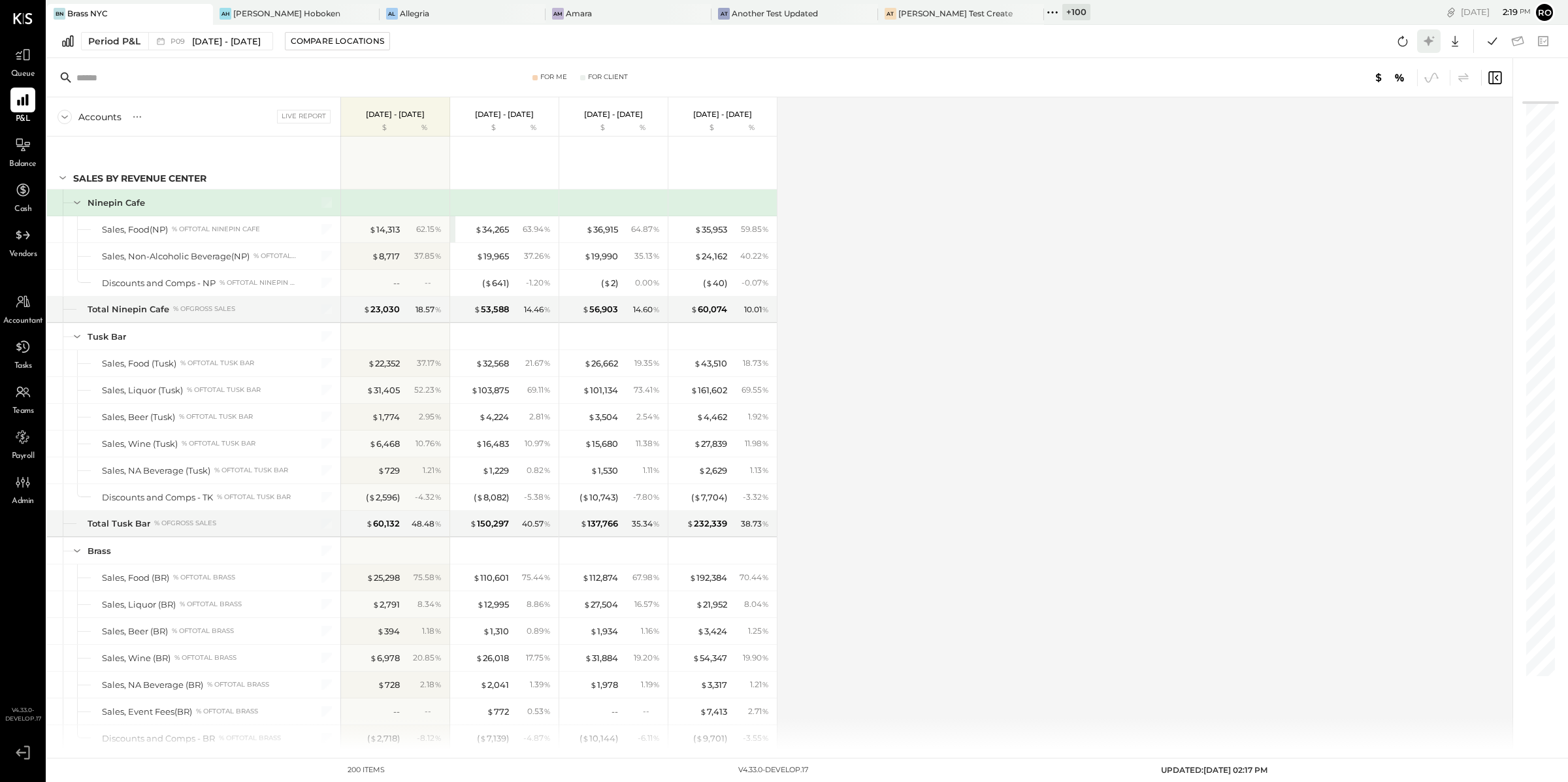
click at [1428, 38] on icon at bounding box center [1428, 40] width 10 height 10
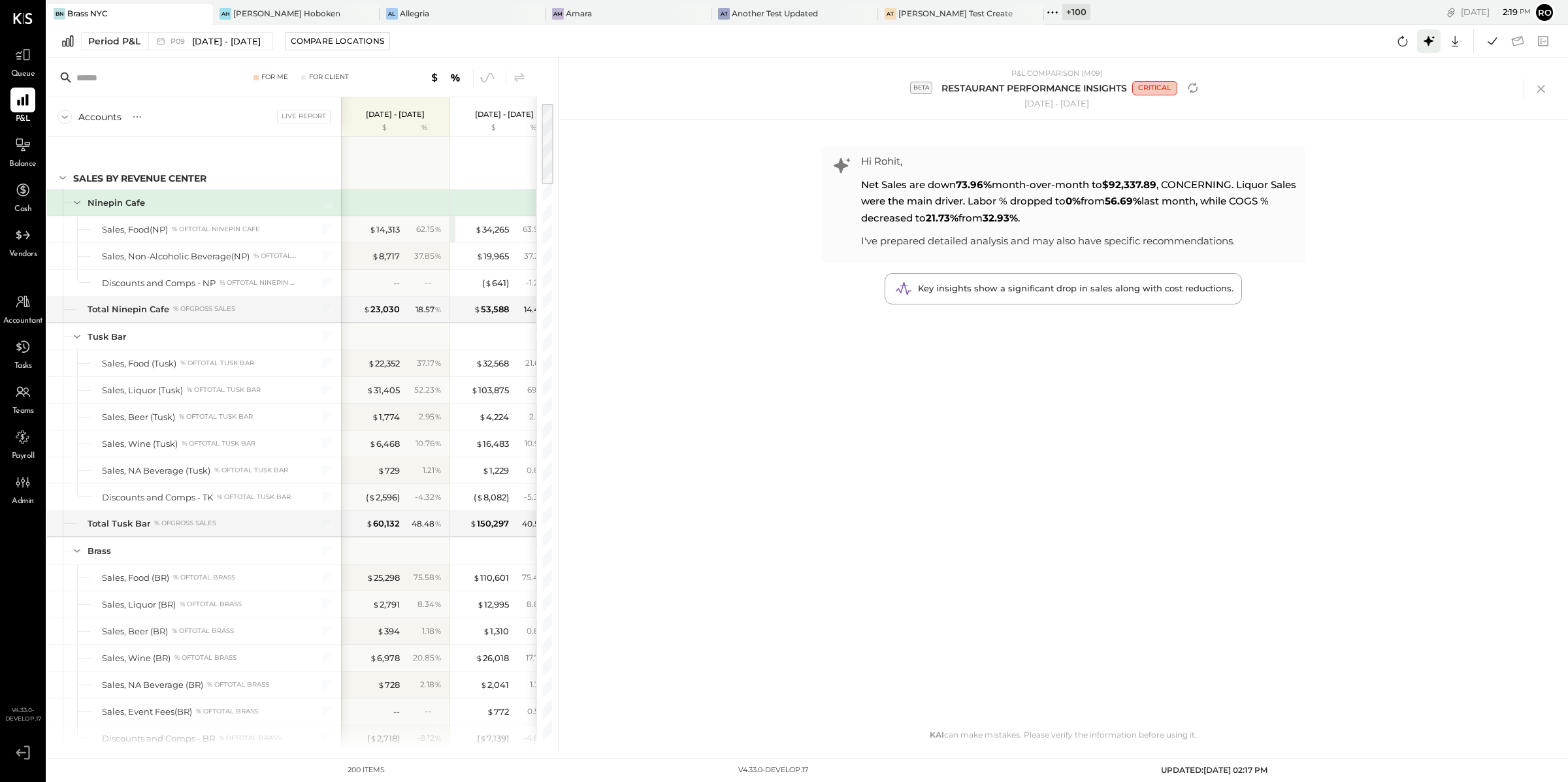
click at [1429, 42] on icon at bounding box center [1428, 40] width 10 height 10
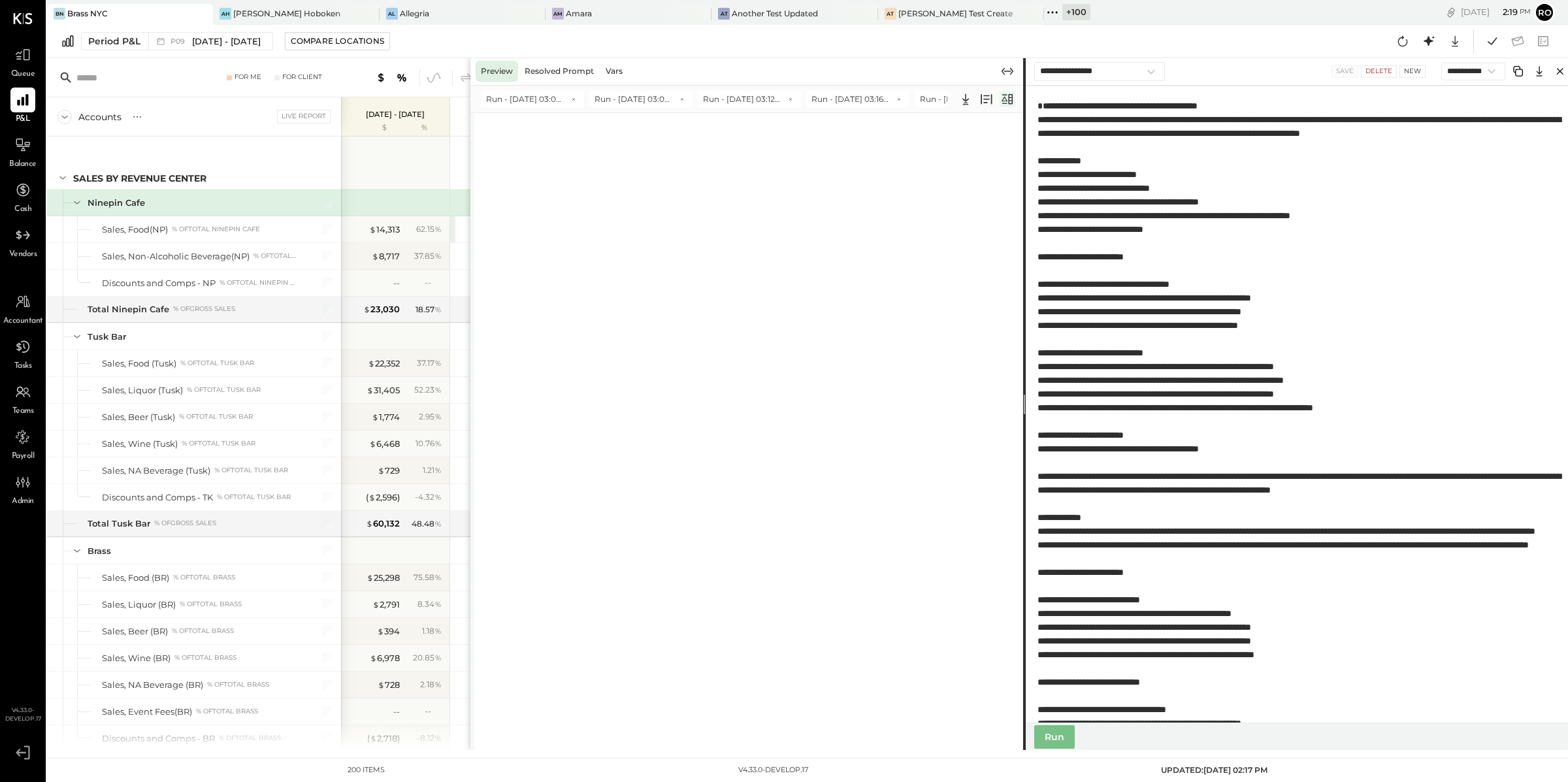
click at [1012, 99] on icon at bounding box center [1007, 99] width 11 height 11
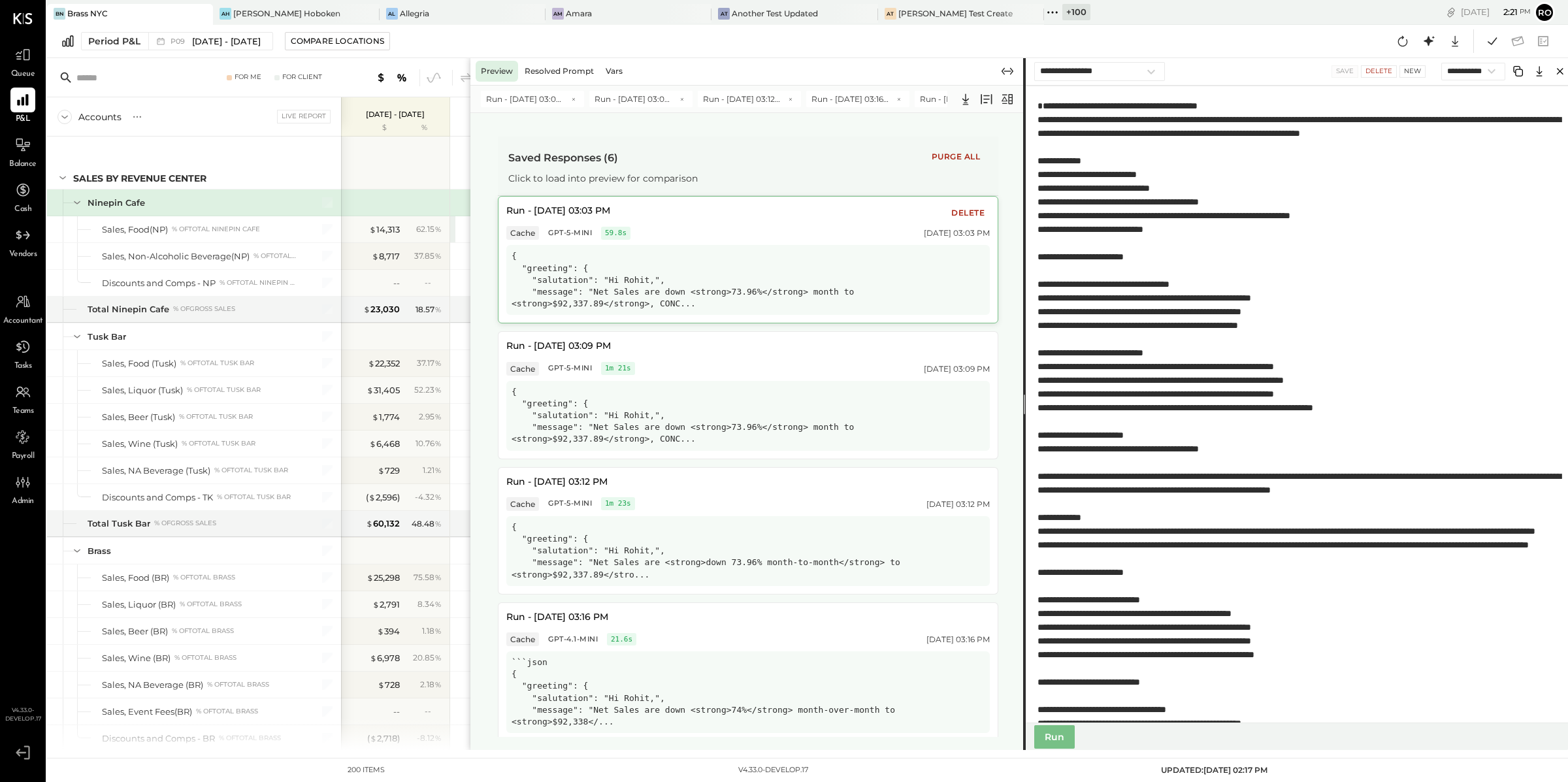
click at [740, 274] on div "{ "greeting": { "salutation": "Hi Rohit,", "message": "Net Sales are down <stro…" at bounding box center [748, 280] width 483 height 70
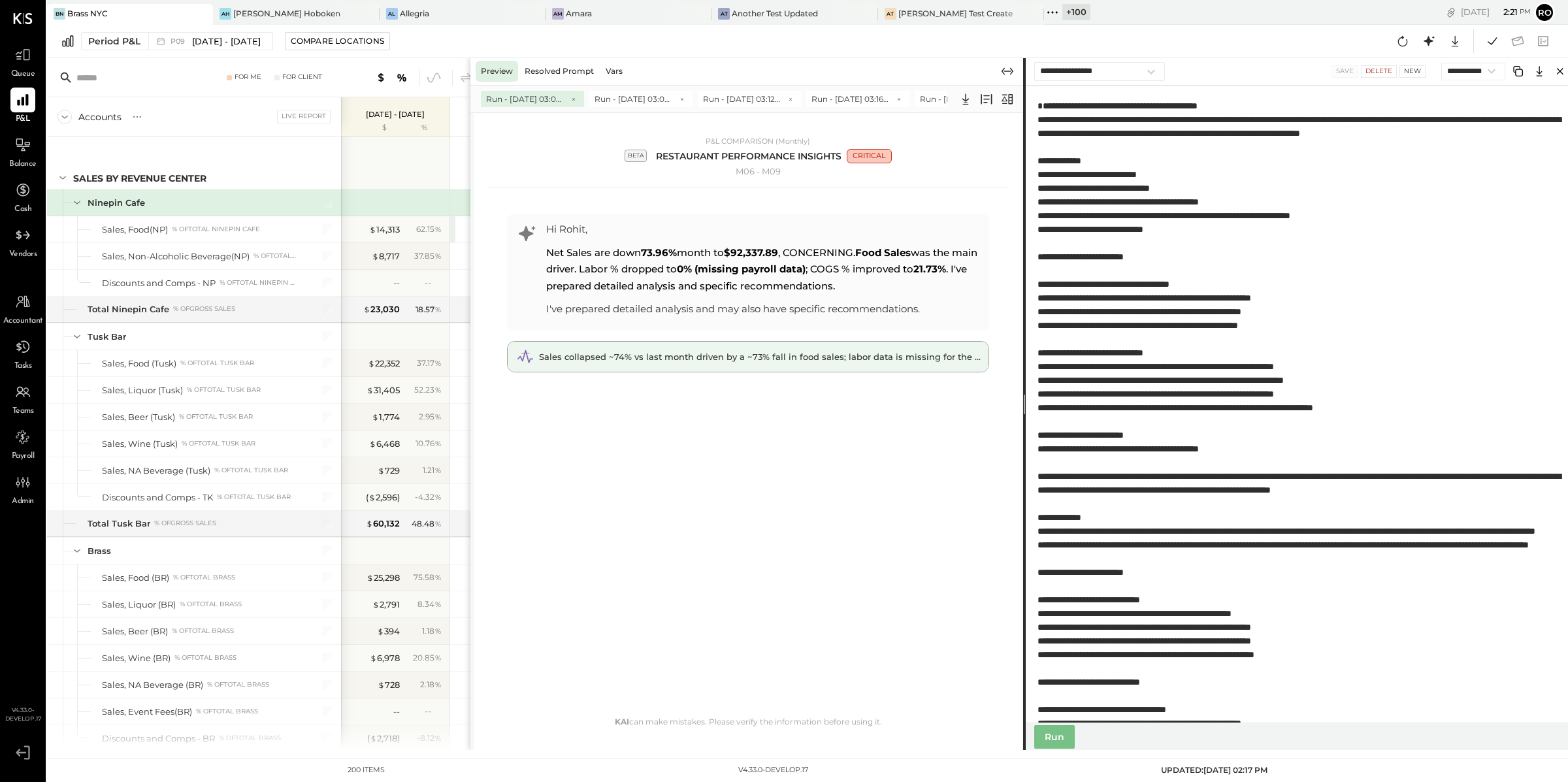
click at [724, 355] on span "Sales collapsed ~74% vs last month driven by a ~73% fall in food sales; labor d…" at bounding box center [772, 357] width 466 height 11
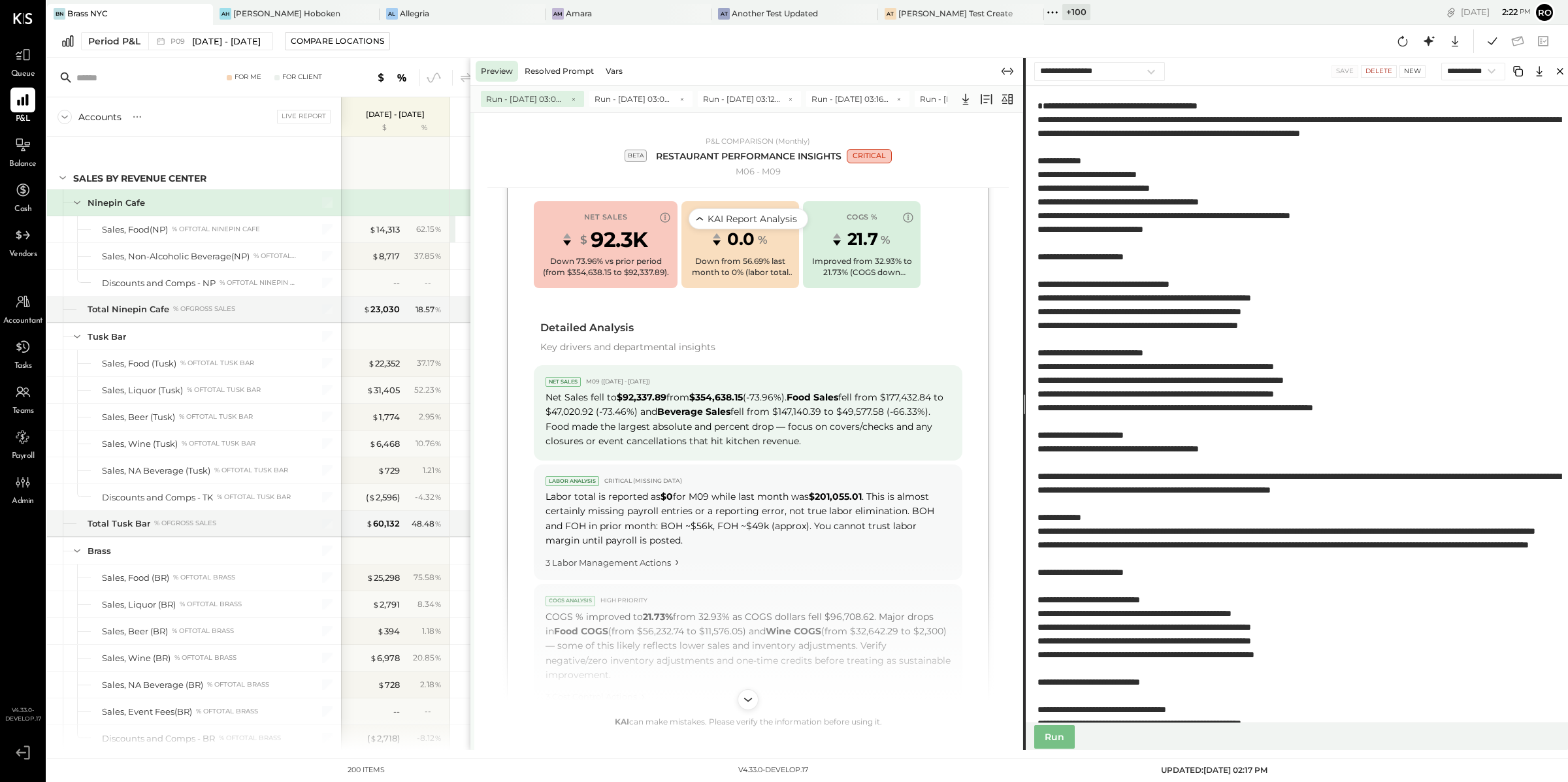
scroll to position [629, 0]
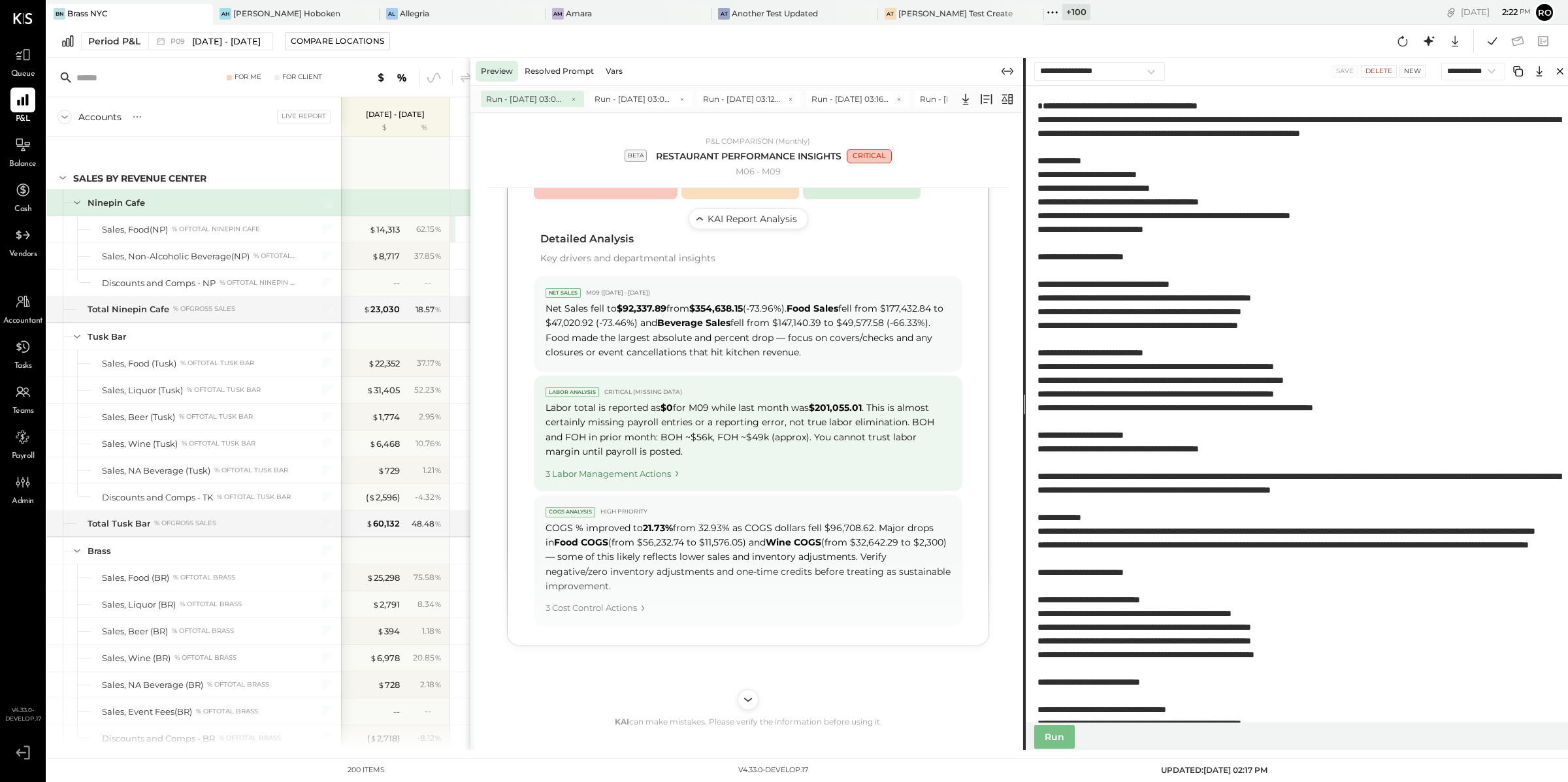
click at [627, 472] on div "3 Labor Management Actions" at bounding box center [748, 472] width 405 height 18
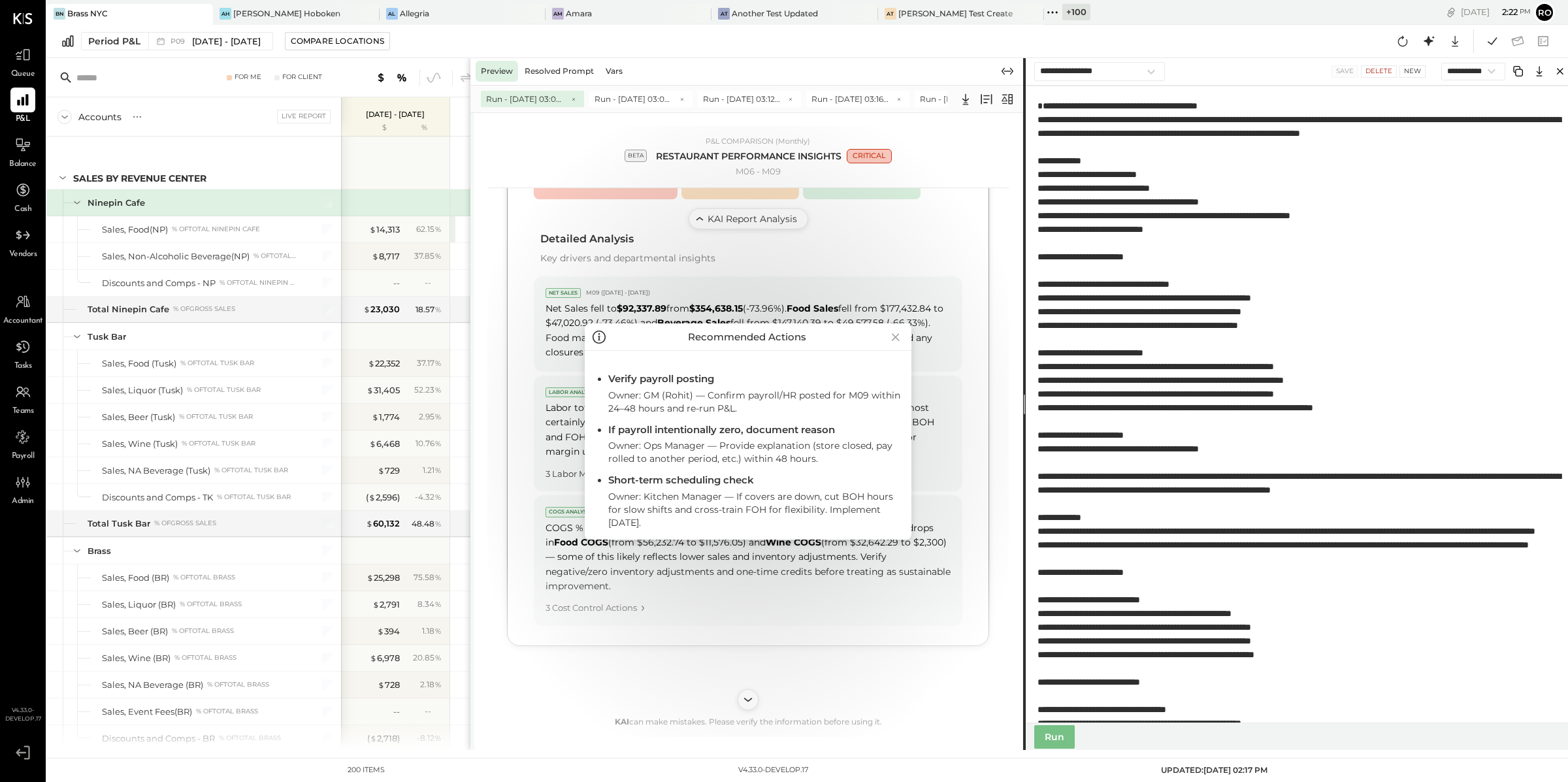
drag, startPoint x: 695, startPoint y: 527, endPoint x: 606, endPoint y: 499, distance: 93.3
click at [606, 499] on ul "Verify payroll posting Owner: GM (Rohit) — Confirm payroll/HR posted for M09 wi…" at bounding box center [747, 450] width 306 height 157
click at [900, 334] on icon at bounding box center [896, 338] width 18 height 21
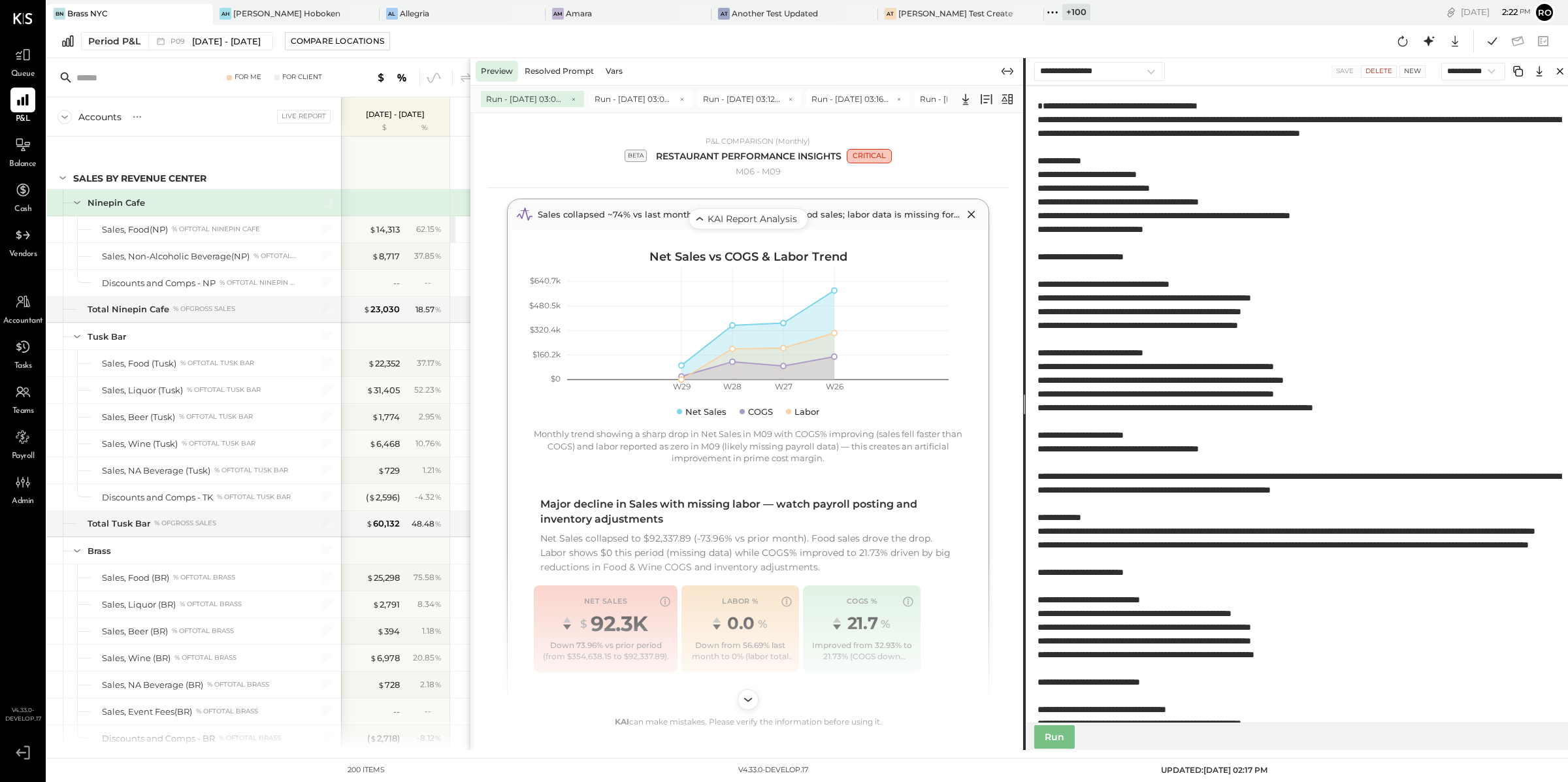
scroll to position [154, 0]
click at [778, 446] on div "Monthly trend showing a sharp drop in Net Sales in M09 with COGS% improving (sa…" at bounding box center [747, 448] width 428 height 36
drag, startPoint x: 841, startPoint y: 460, endPoint x: 520, endPoint y: 434, distance: 322.1
click at [520, 434] on div "Net Sales vs COGS & Labor Trend $0 $160.2k $320.4k $480.5k $640.7k W29 W28 W27 …" at bounding box center [748, 679] width 481 height 883
click at [747, 455] on div "Monthly trend showing a sharp drop in Net Sales in M09 with COGS% improving (sa…" at bounding box center [747, 448] width 428 height 36
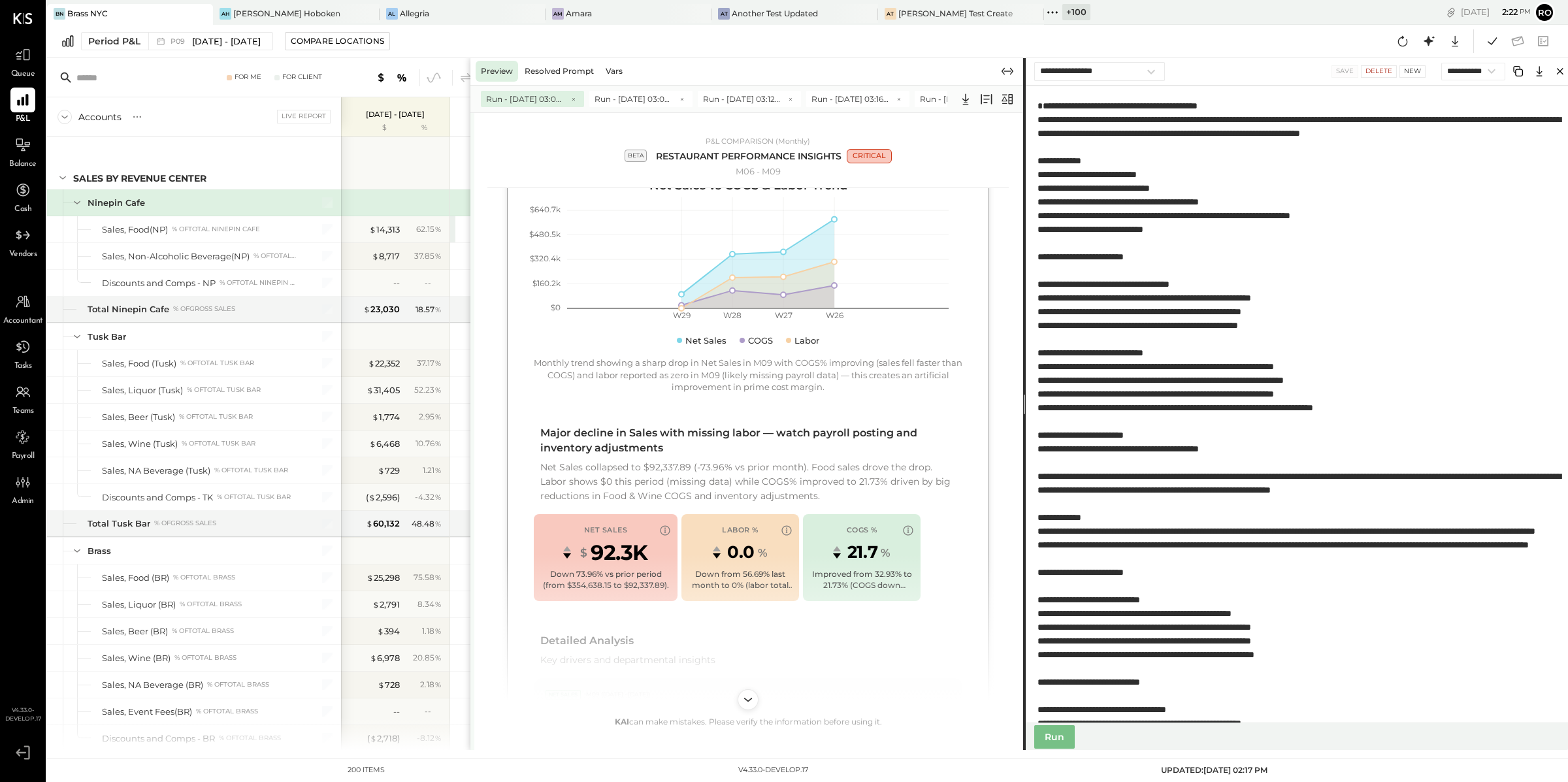
scroll to position [0, 0]
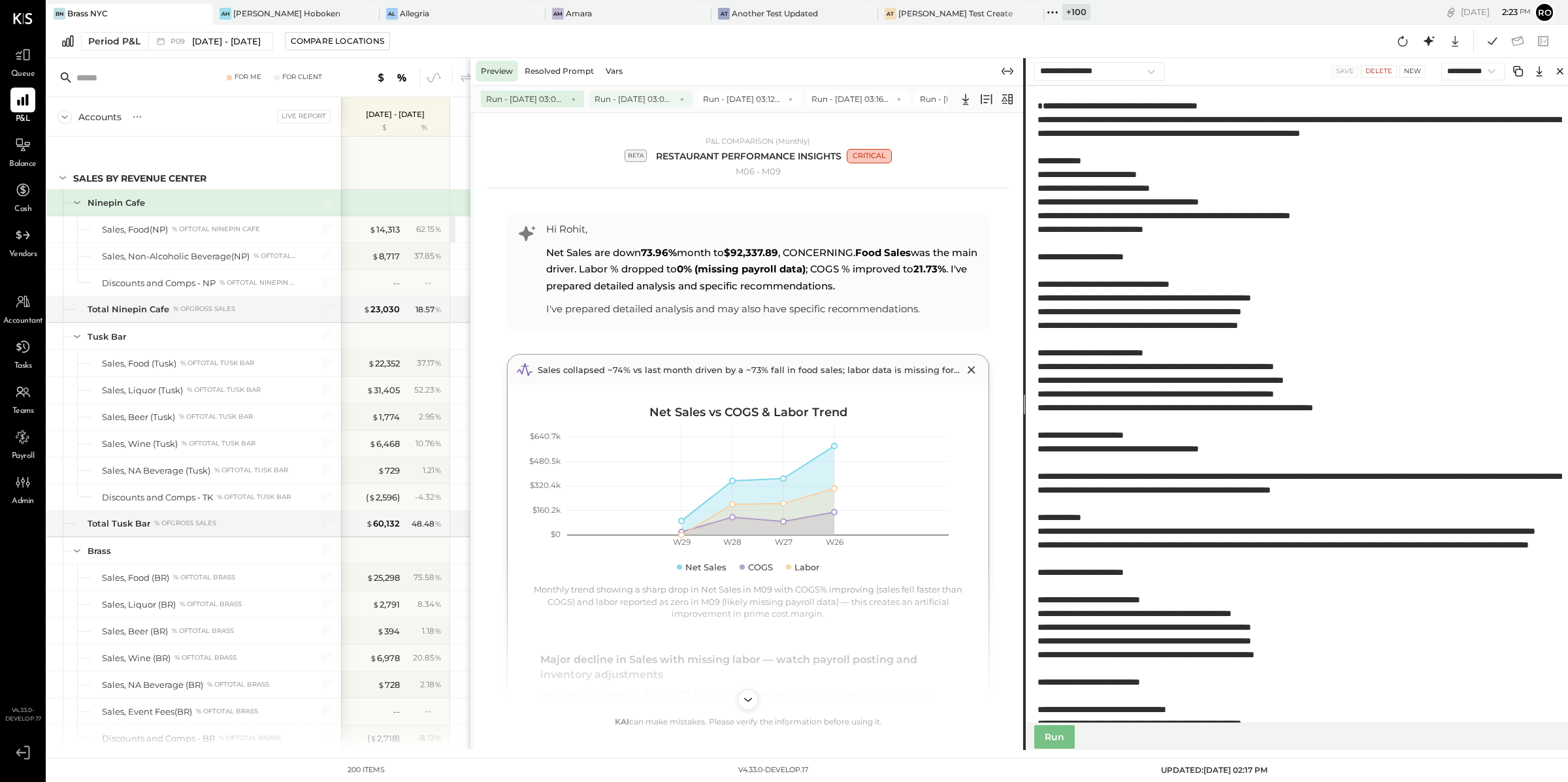
click at [622, 96] on span "Run - [DATE] 03:09 PM" at bounding box center [633, 99] width 79 height 11
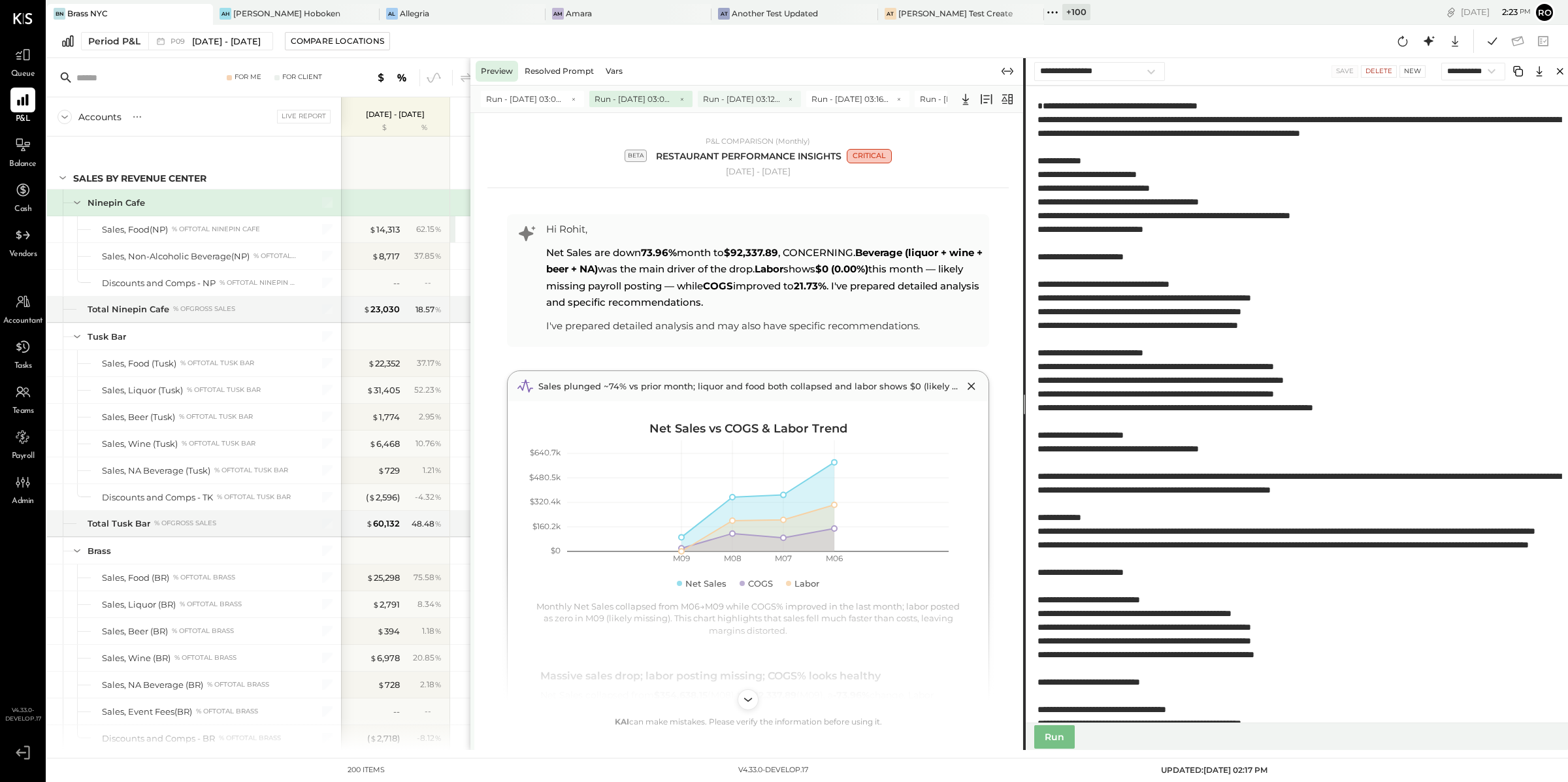
click at [749, 99] on span "Run - [DATE] 03:12 PM" at bounding box center [742, 99] width 79 height 11
click at [852, 99] on span "Run - [DATE] 03:16 PM" at bounding box center [850, 99] width 79 height 11
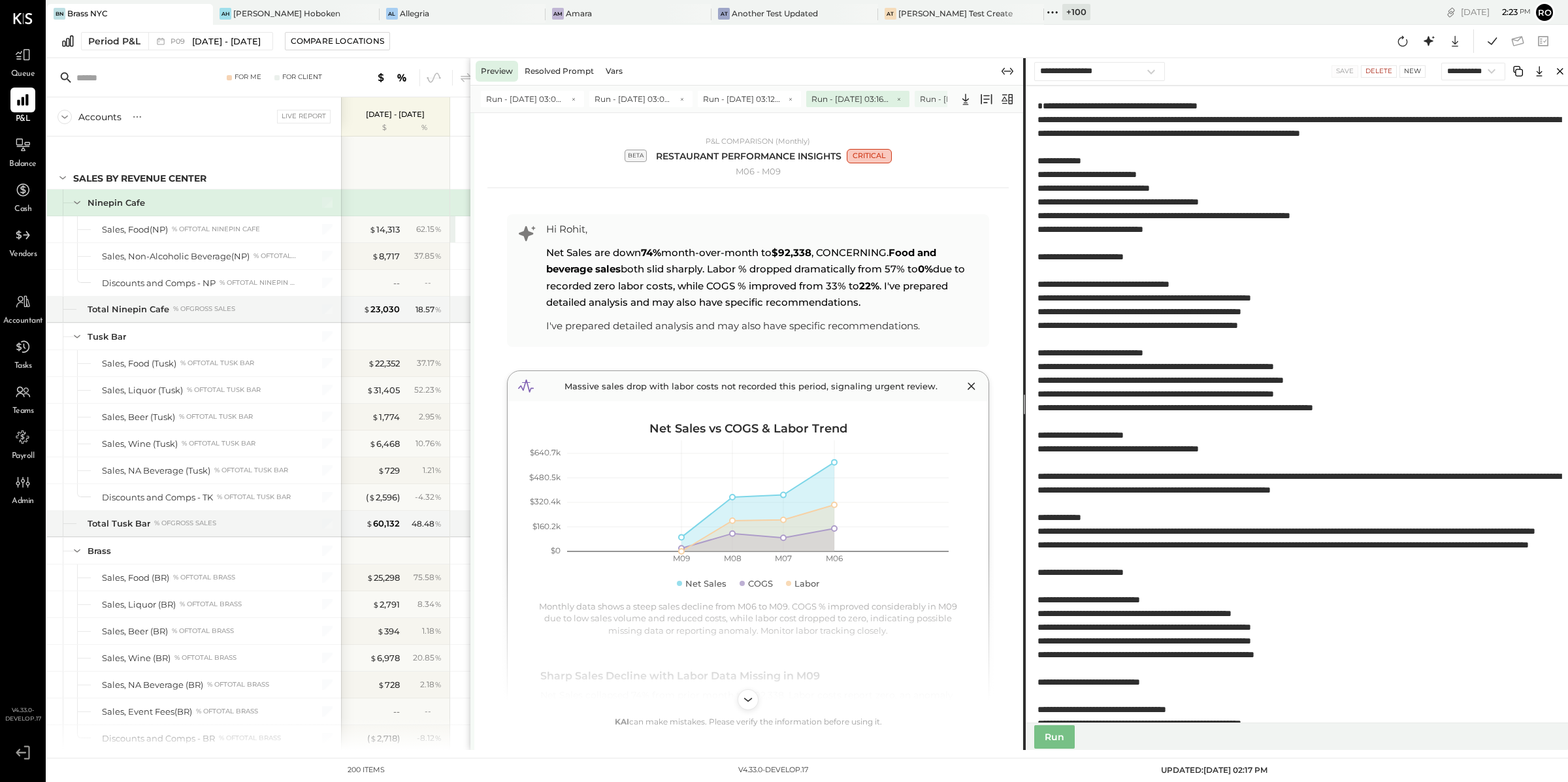
click at [921, 98] on span "Run - [DATE] 03:34 PM" at bounding box center [959, 99] width 79 height 11
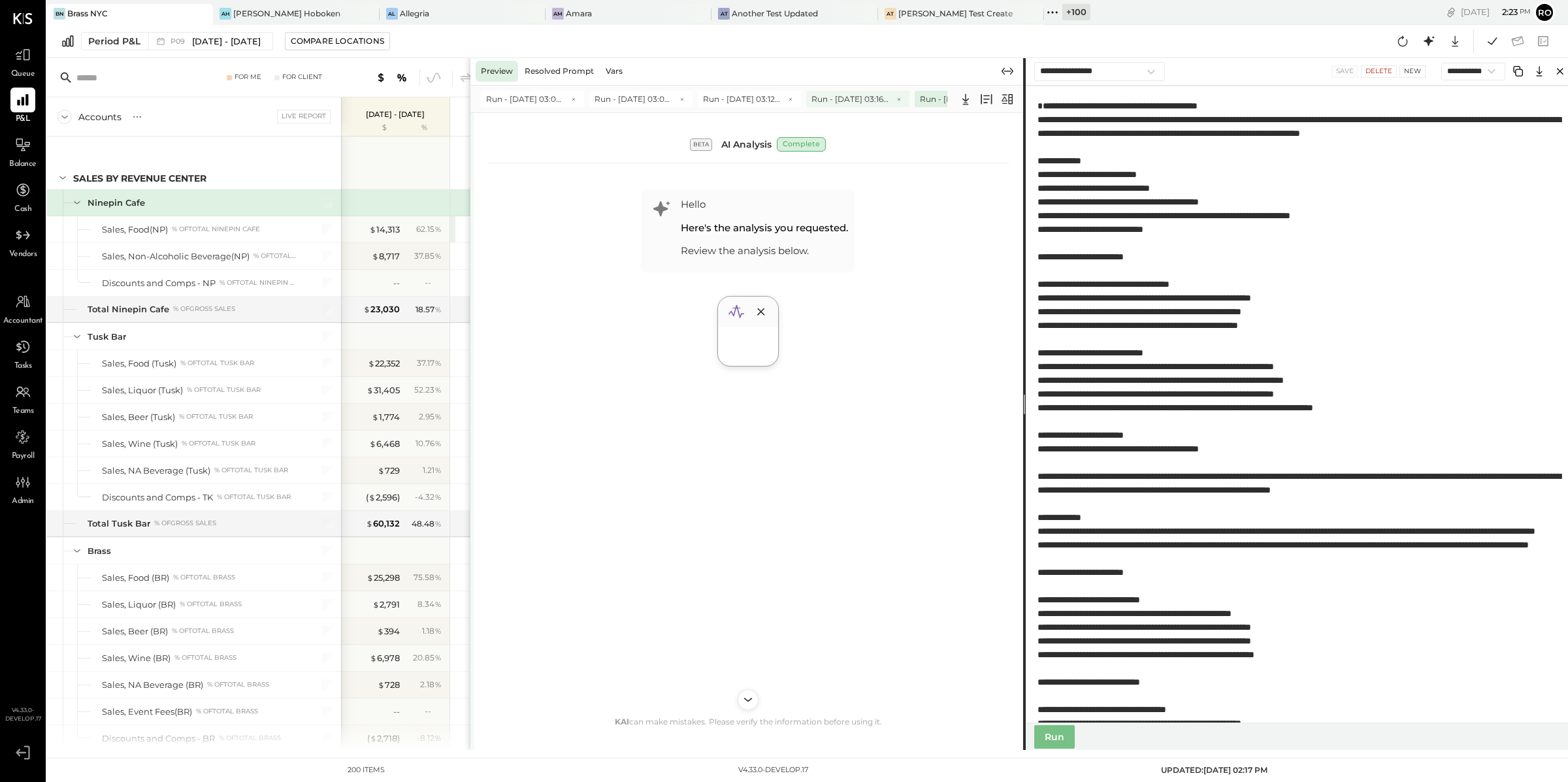
click at [852, 99] on span "Run - [DATE] 03:16 PM" at bounding box center [850, 99] width 79 height 11
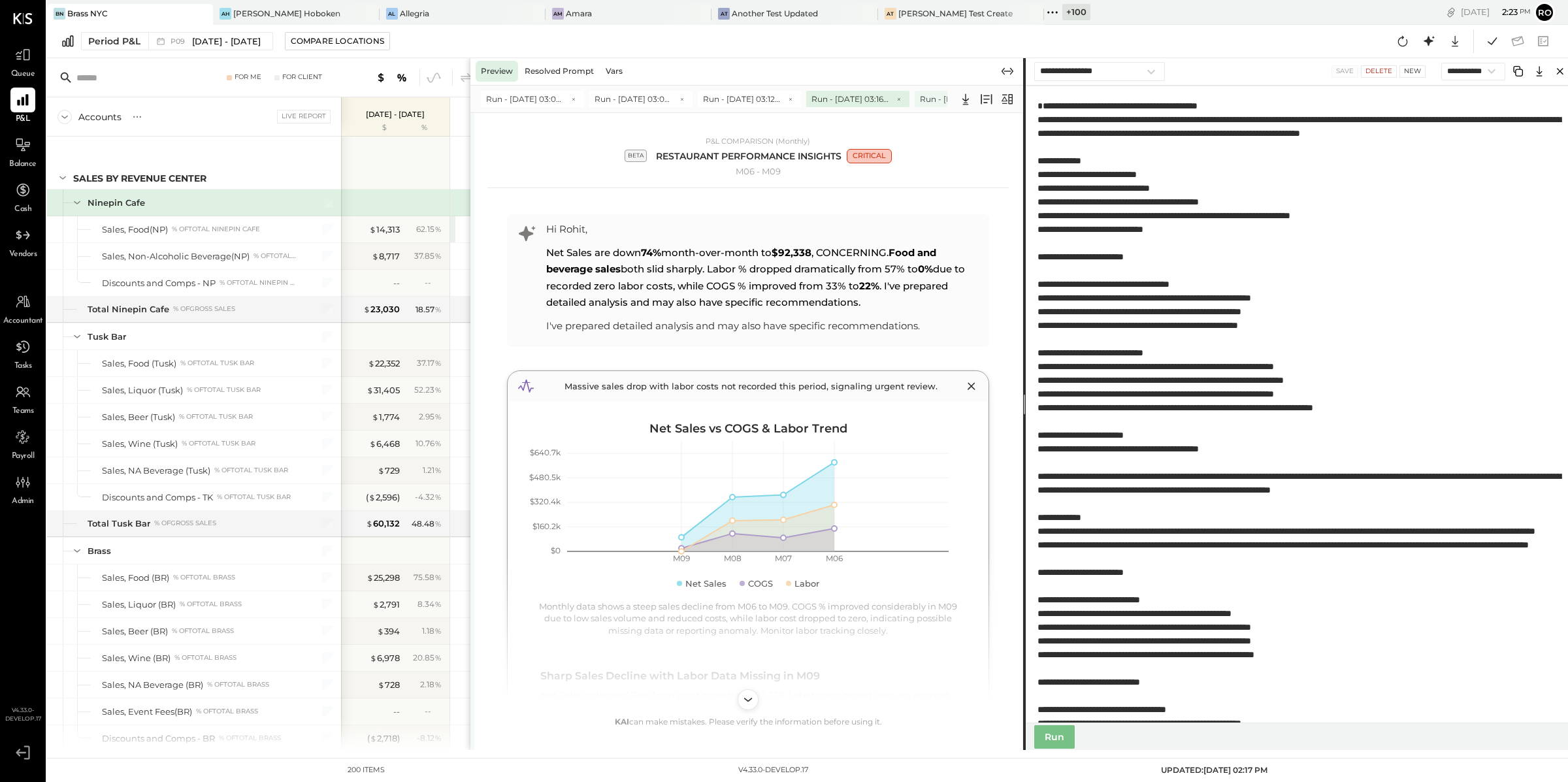
click at [928, 96] on span "Run - [DATE] 03:34 PM" at bounding box center [959, 99] width 79 height 11
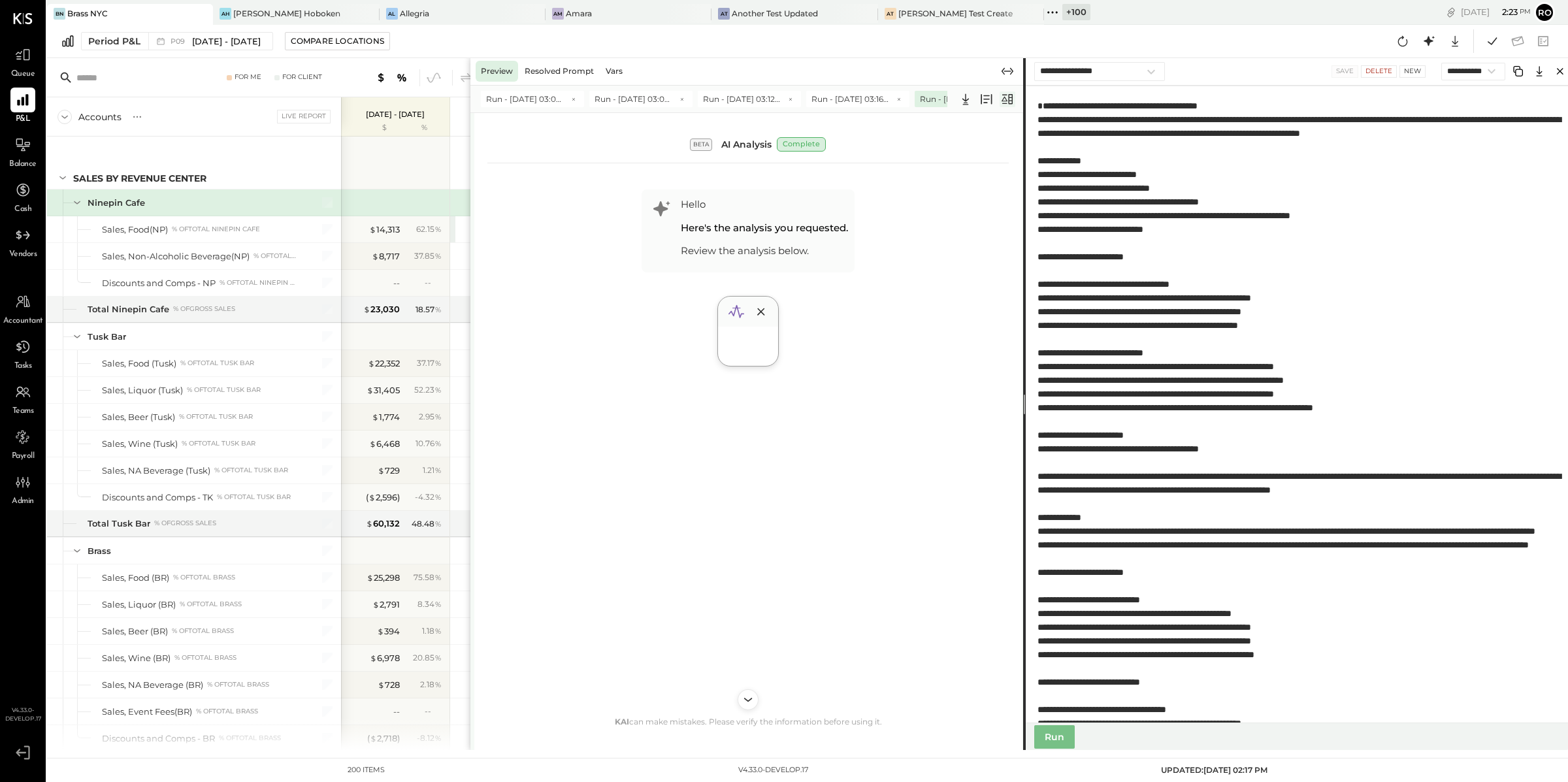
click at [1007, 93] on icon at bounding box center [1007, 100] width 16 height 16
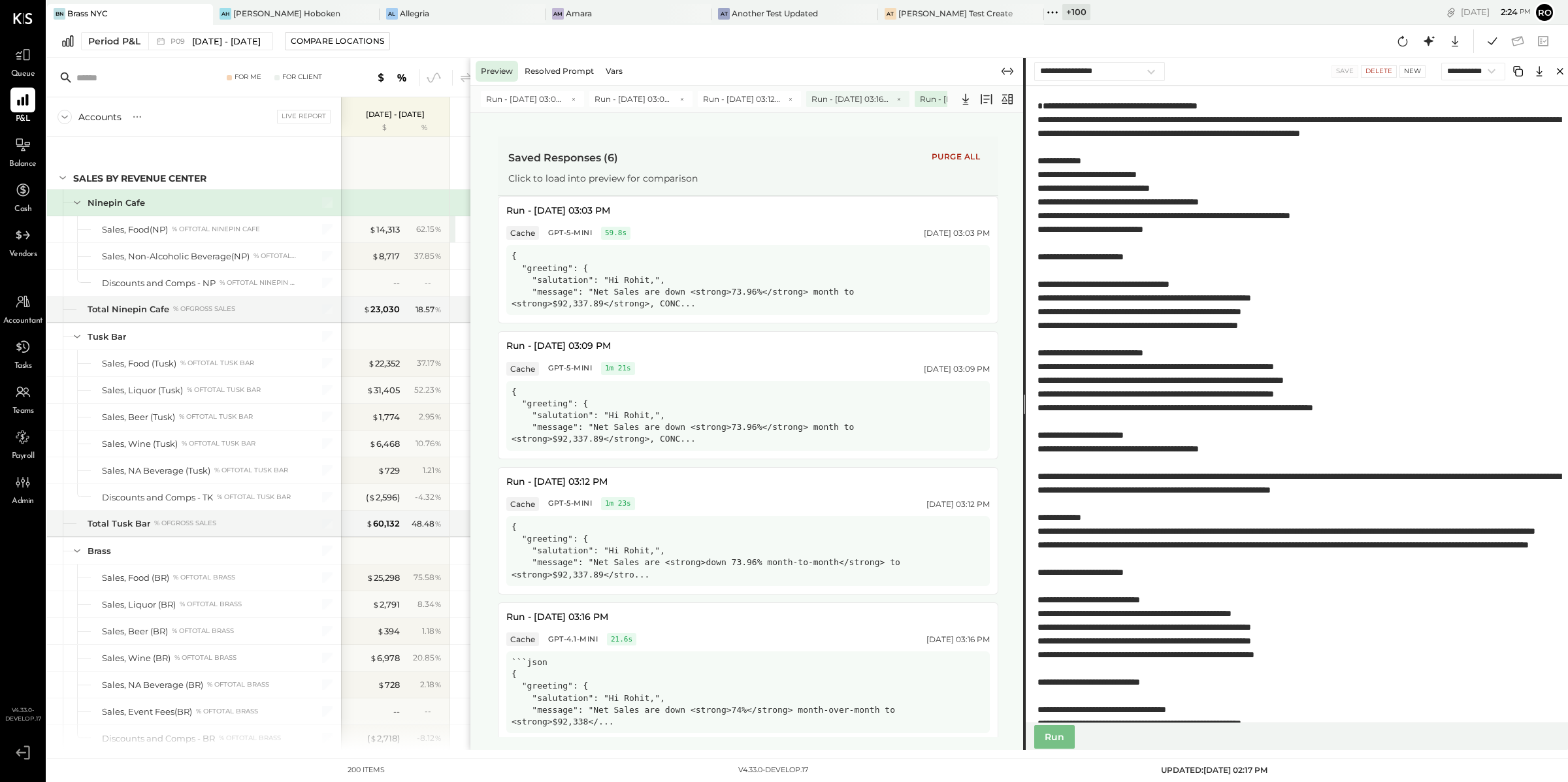
scroll to position [0, 178]
click at [1562, 70] on icon "Close" at bounding box center [1560, 72] width 7 height 7
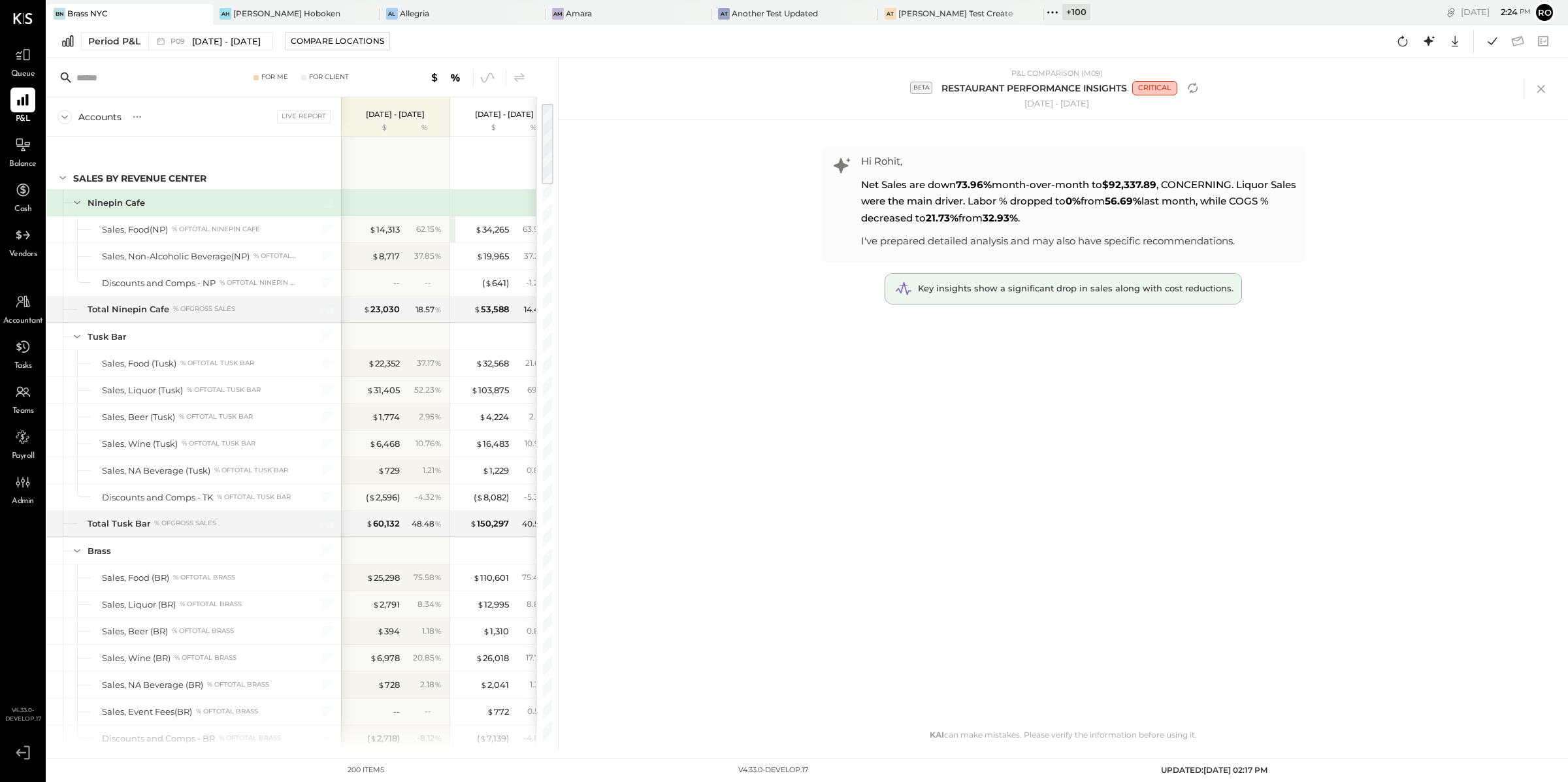
click at [1161, 289] on span "Key insights show a significant drop in sales along with cost reductions." at bounding box center [1075, 288] width 316 height 11
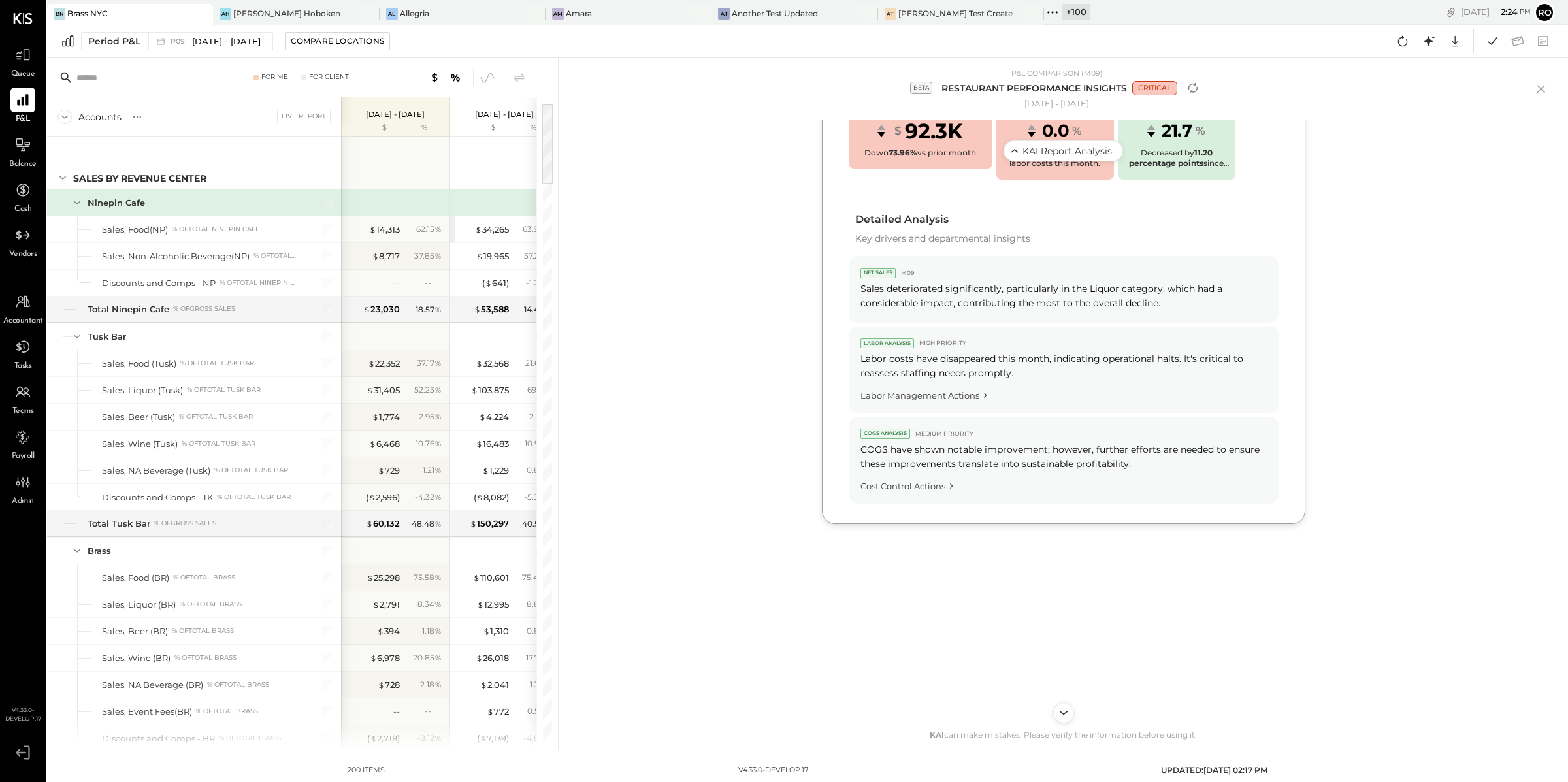
scroll to position [561, 0]
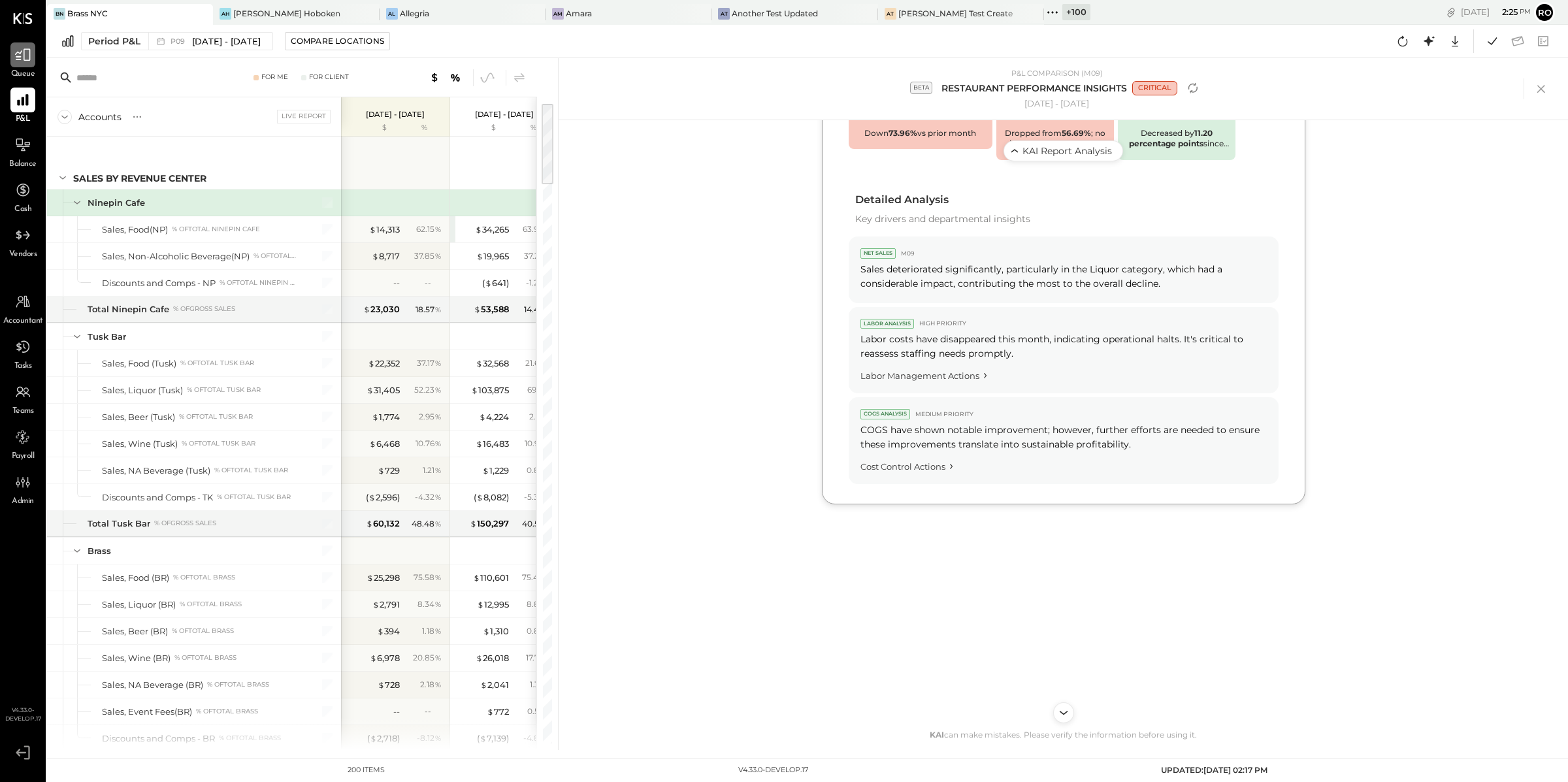
click at [20, 63] on div at bounding box center [23, 55] width 25 height 25
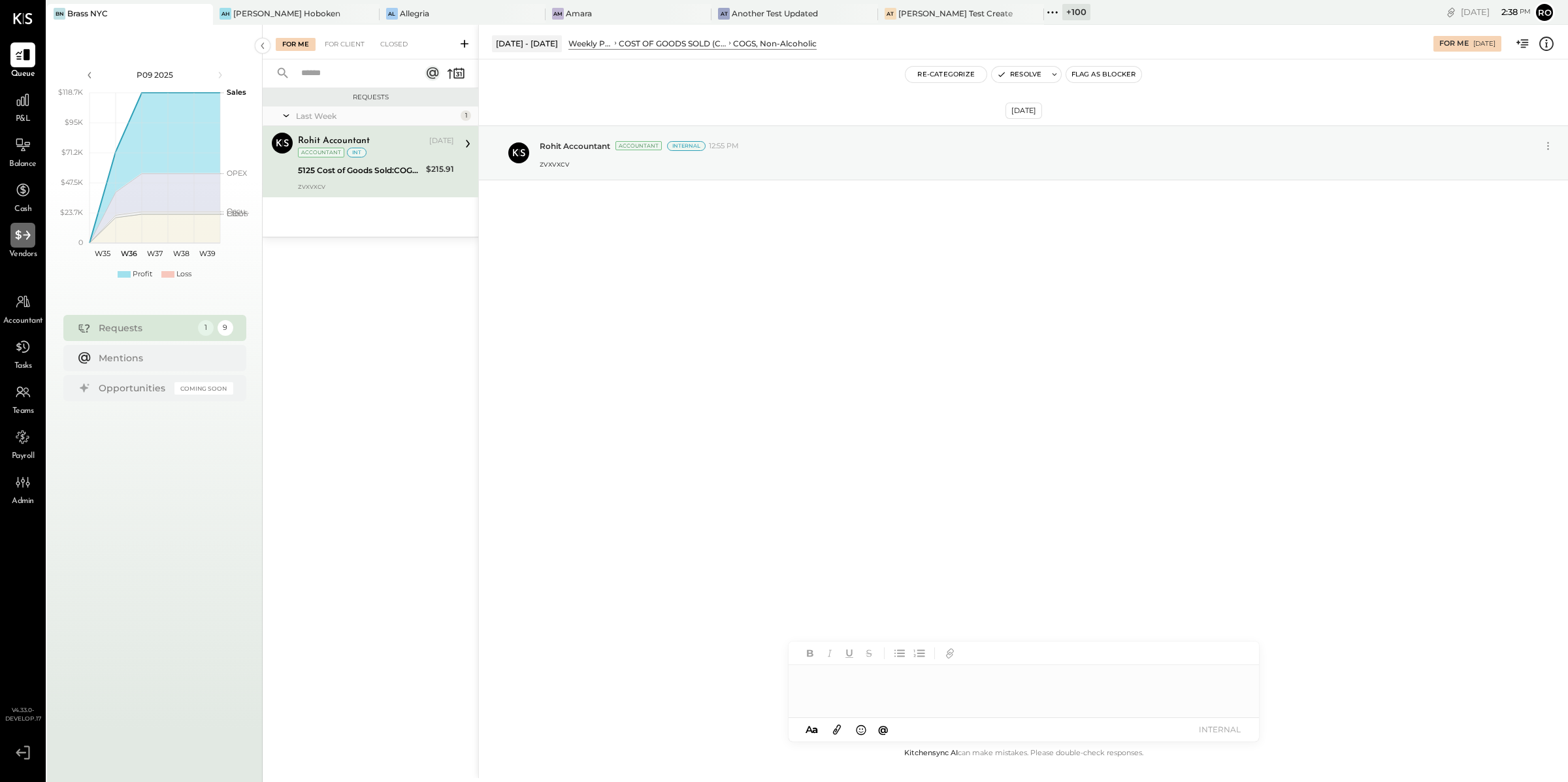
click at [18, 231] on icon at bounding box center [22, 234] width 15 height 10
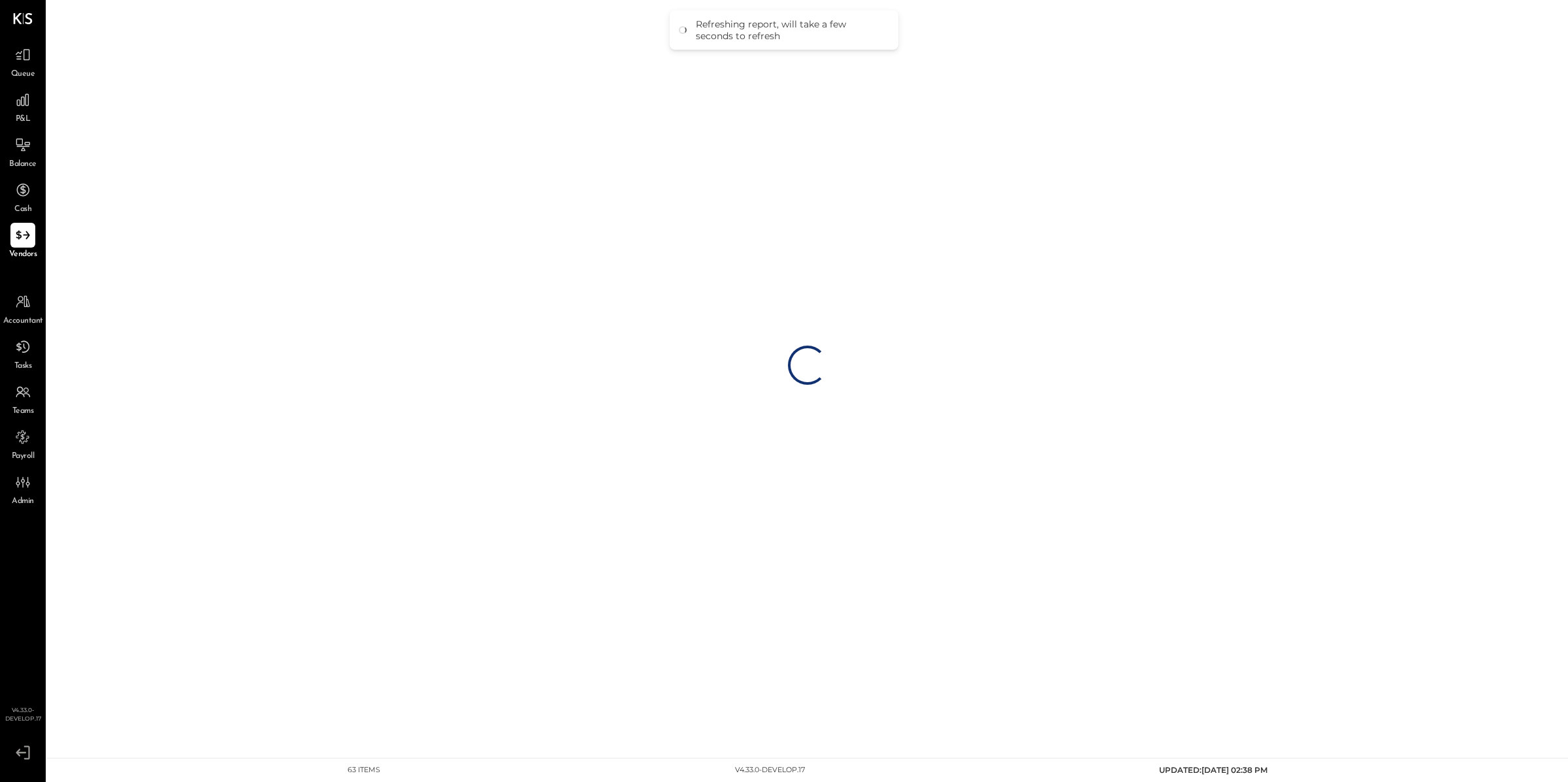
select select "**********"
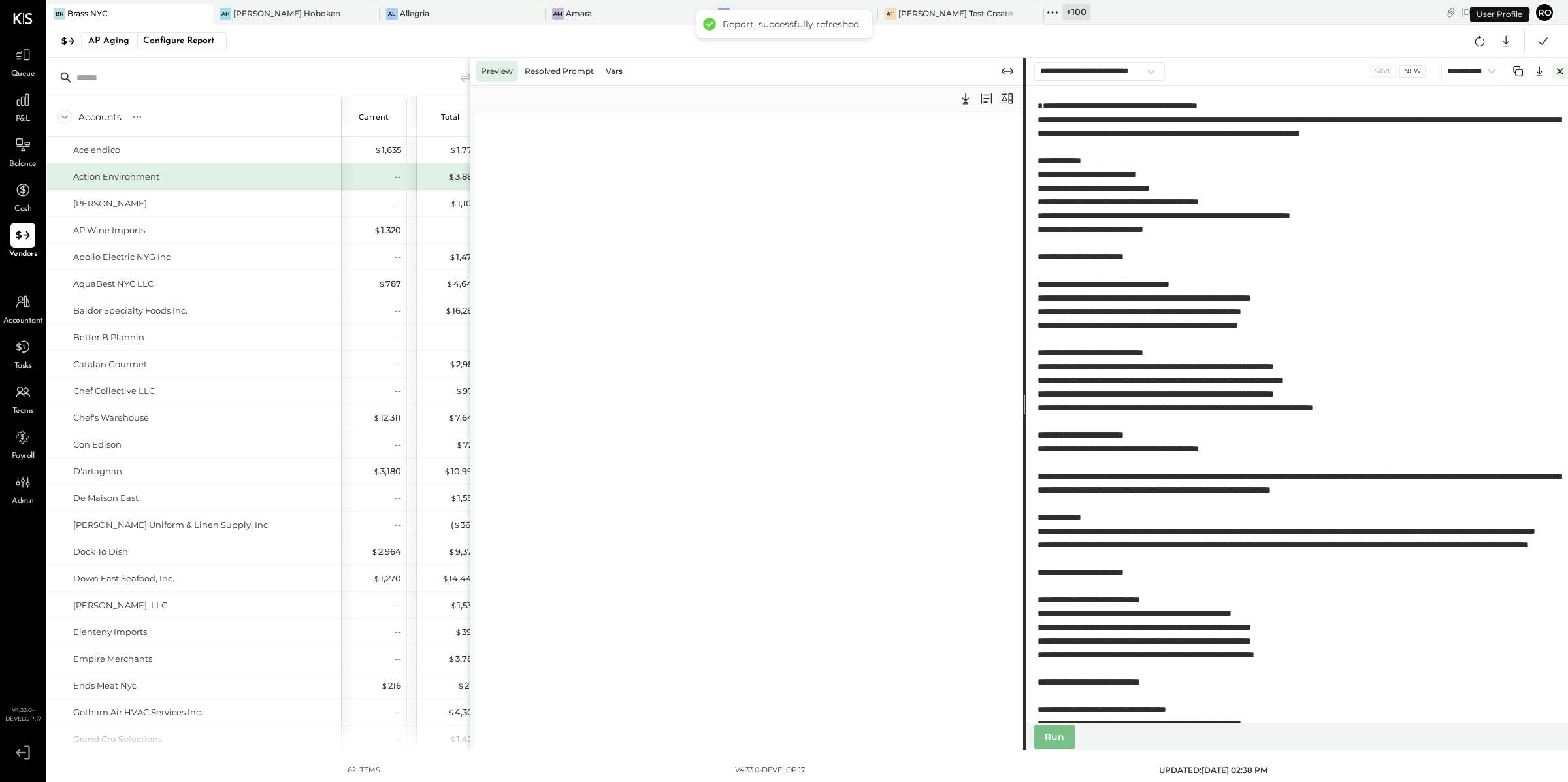
click at [1563, 73] on icon "Close" at bounding box center [1560, 71] width 16 height 16
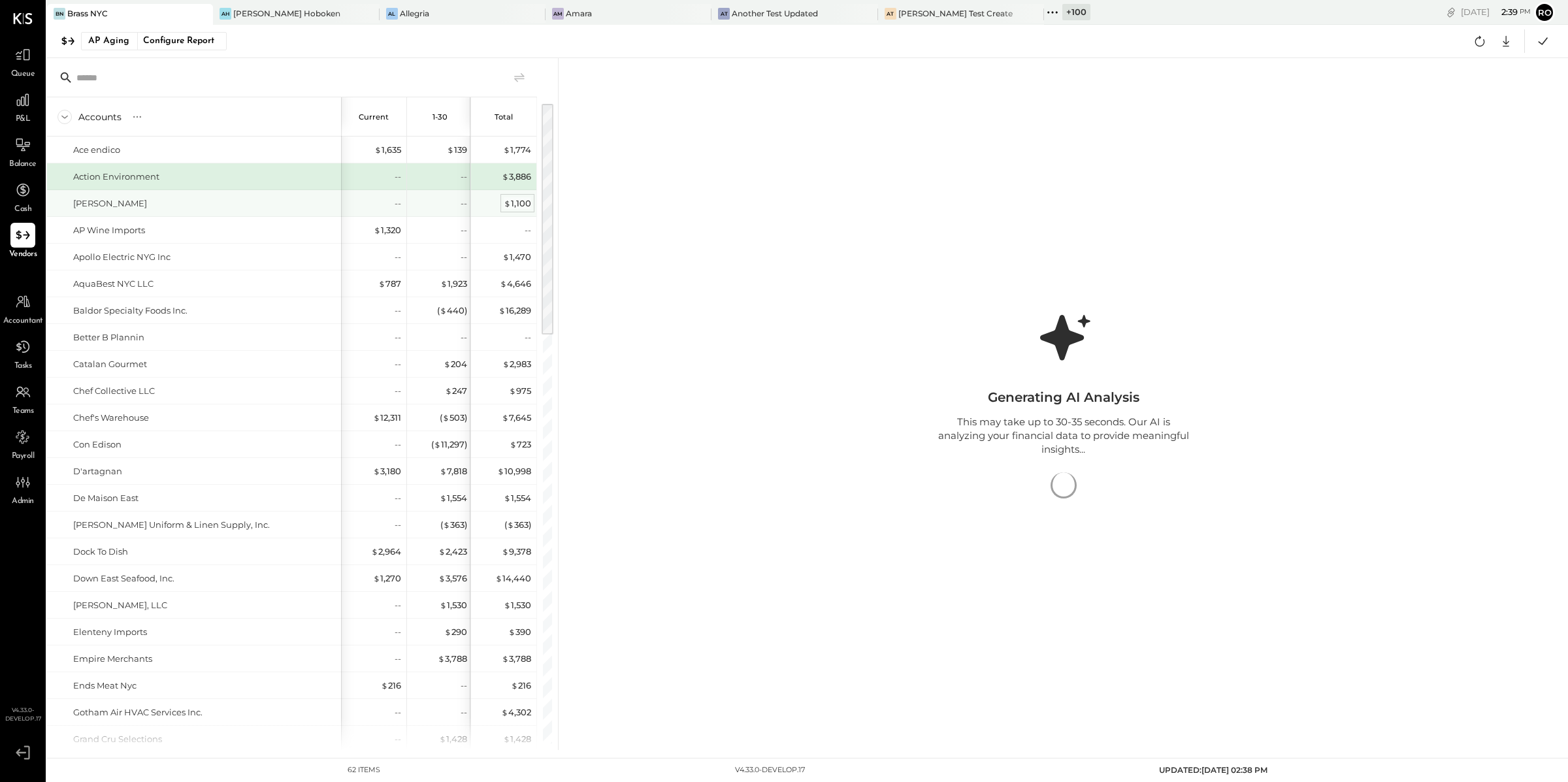
click at [524, 202] on div "$ 1,100" at bounding box center [518, 203] width 28 height 13
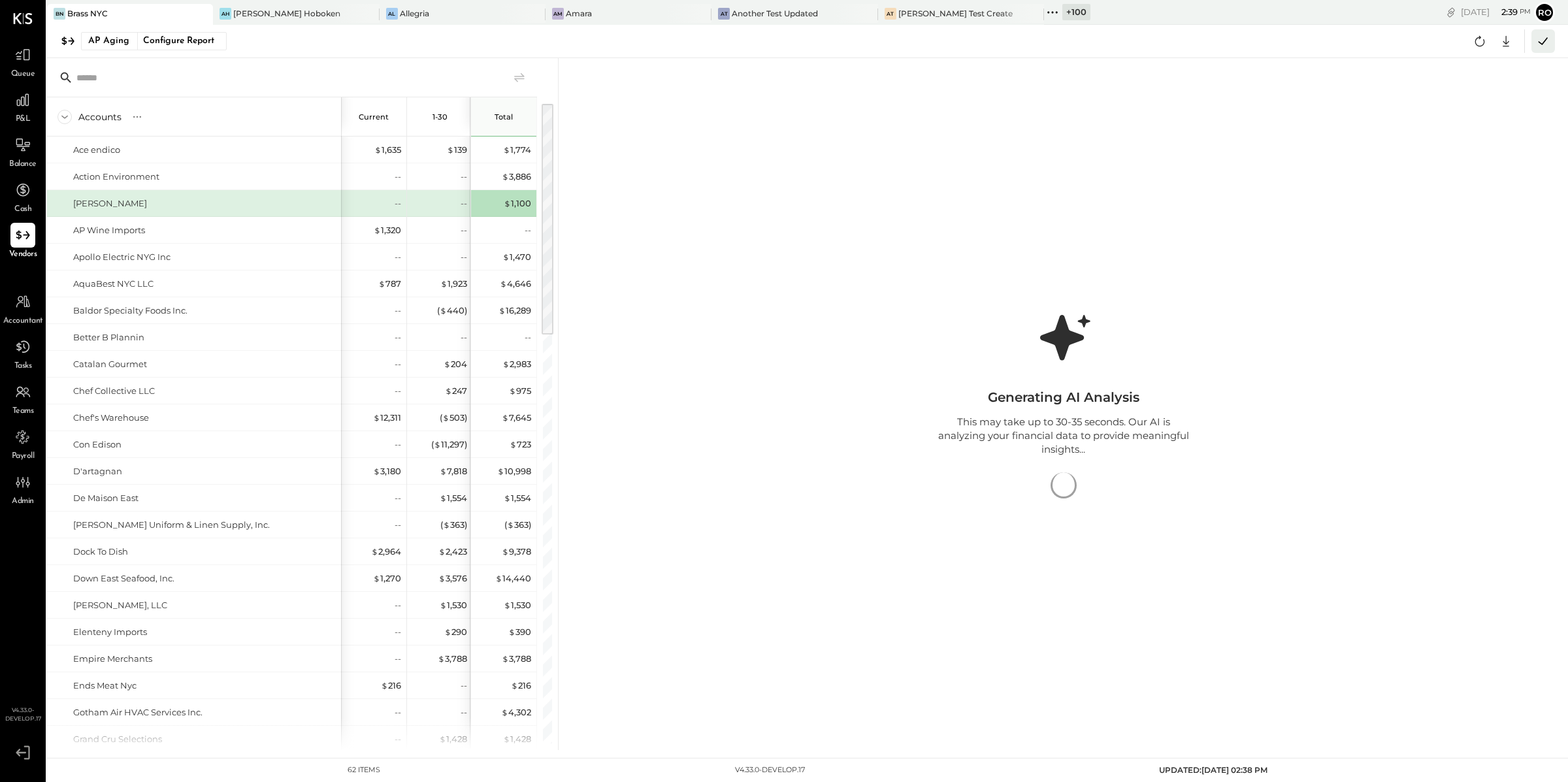
click at [1543, 39] on icon at bounding box center [1543, 41] width 17 height 17
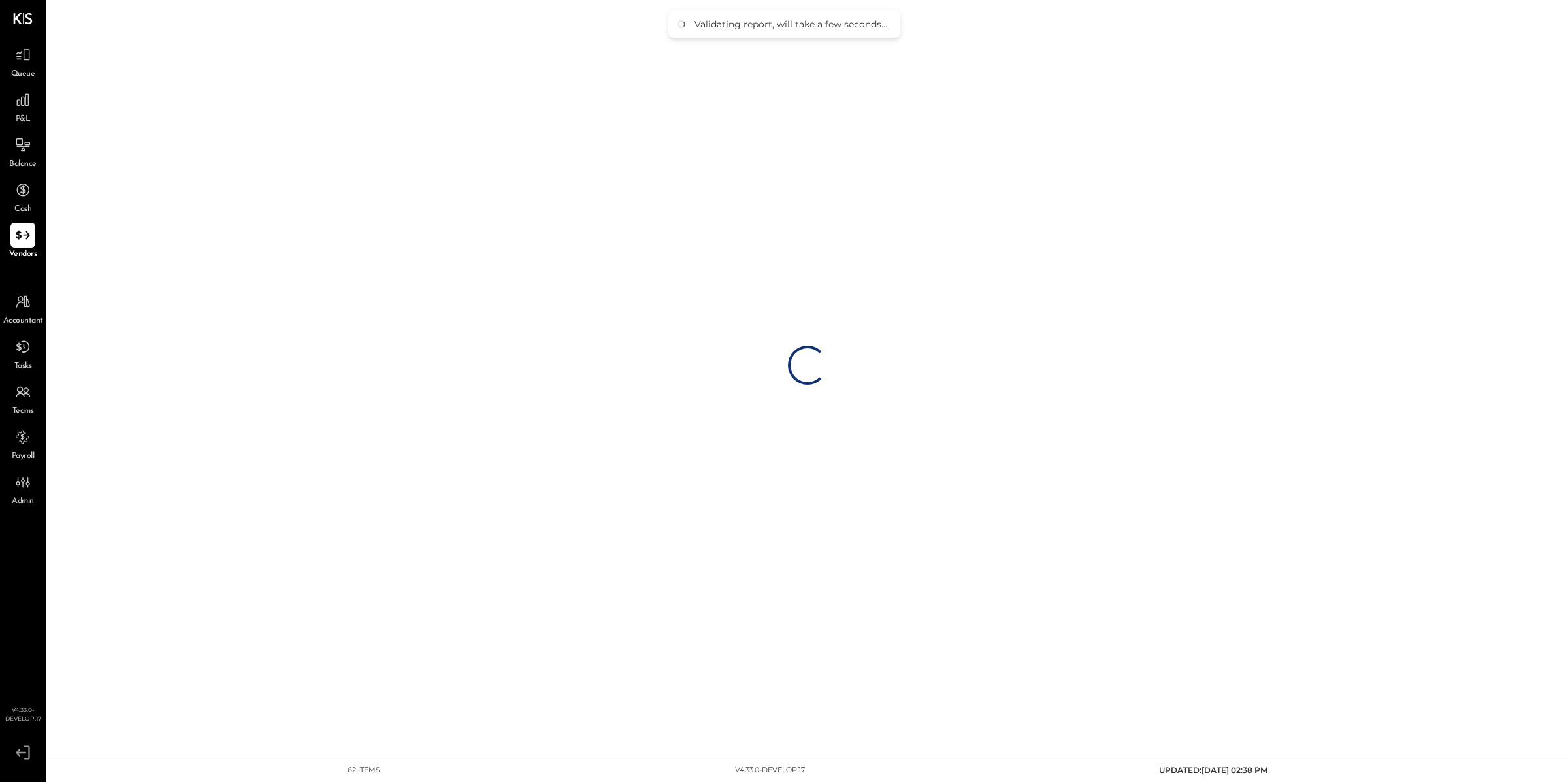
select select "**********"
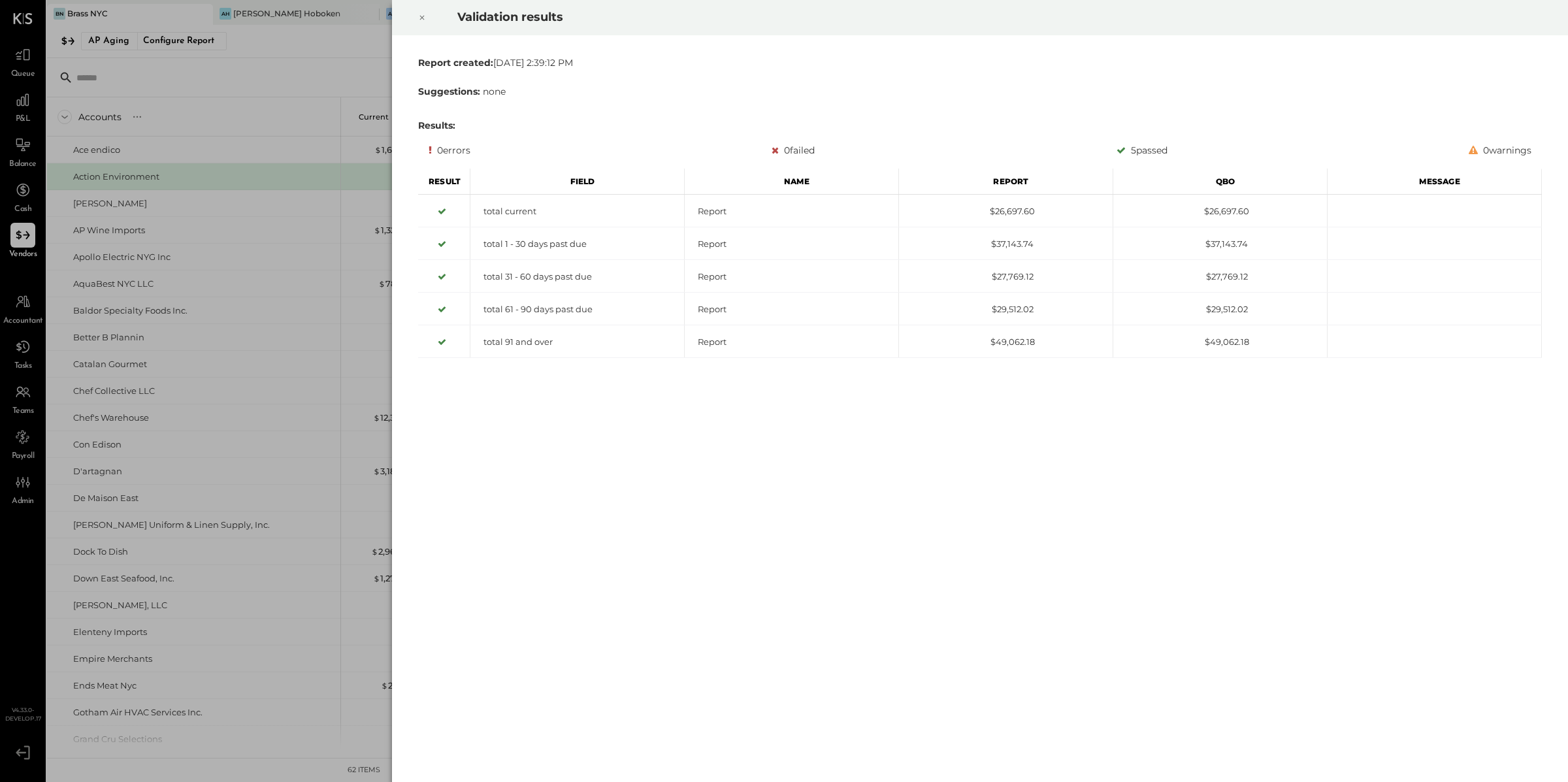
click at [424, 17] on icon at bounding box center [422, 18] width 8 height 16
